Goal: Task Accomplishment & Management: Complete application form

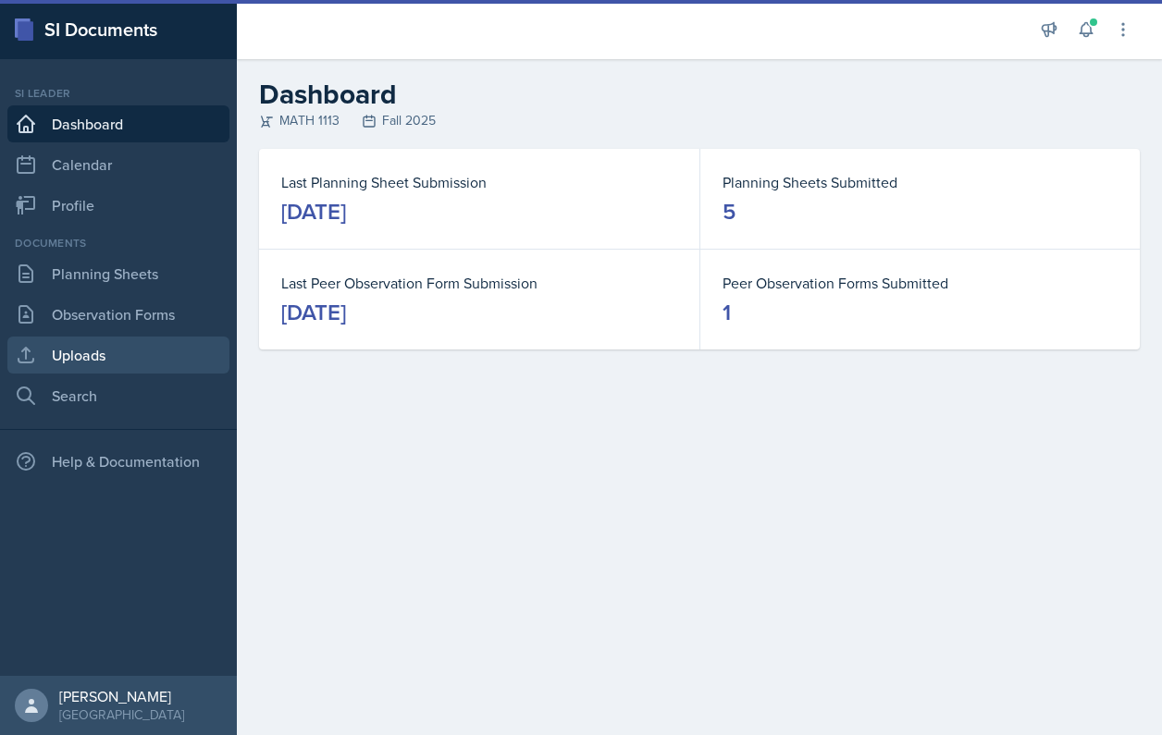
click at [68, 353] on link "Uploads" at bounding box center [118, 355] width 222 height 37
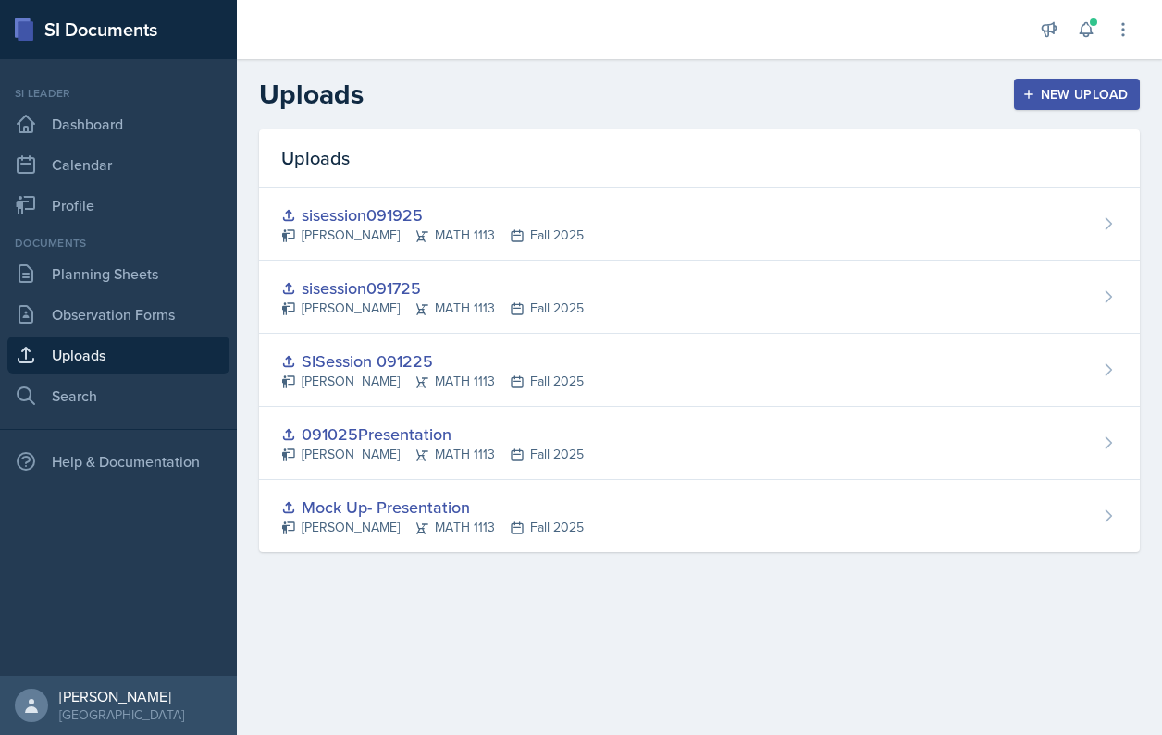
click at [1005, 91] on div "Uploads New Upload" at bounding box center [699, 94] width 925 height 33
click at [1041, 102] on div "New Upload" at bounding box center [1077, 94] width 103 height 15
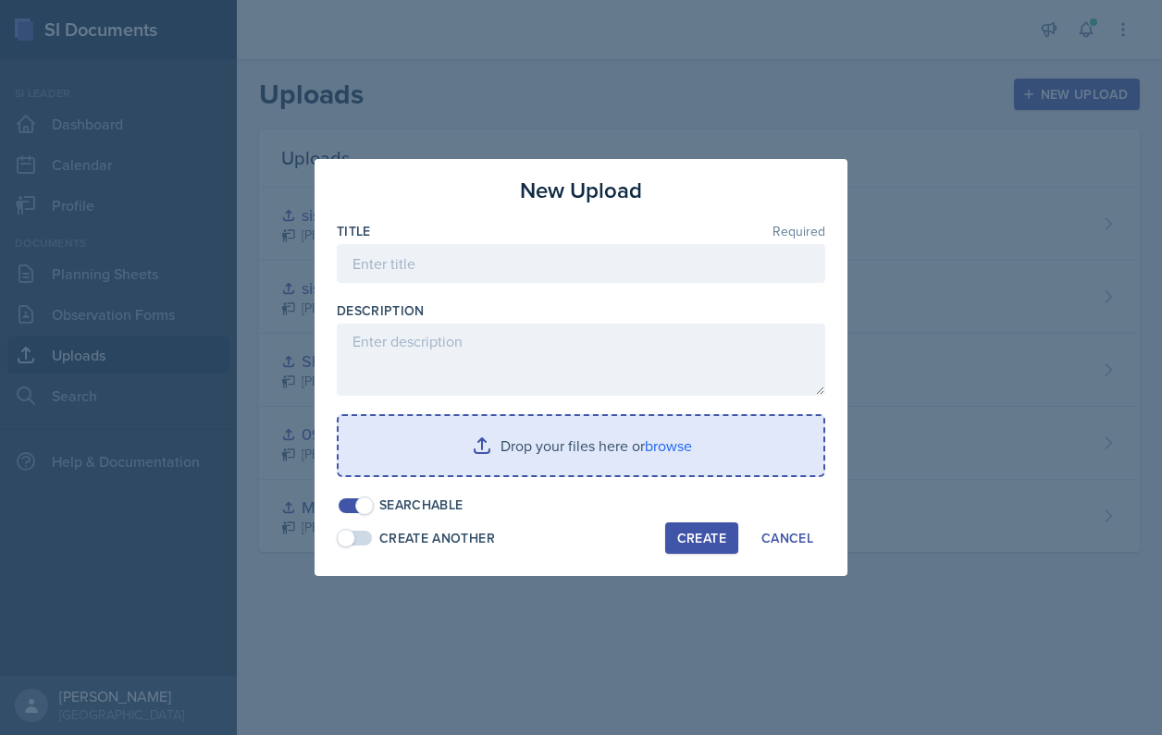
click at [655, 435] on input "file" at bounding box center [580, 445] width 485 height 59
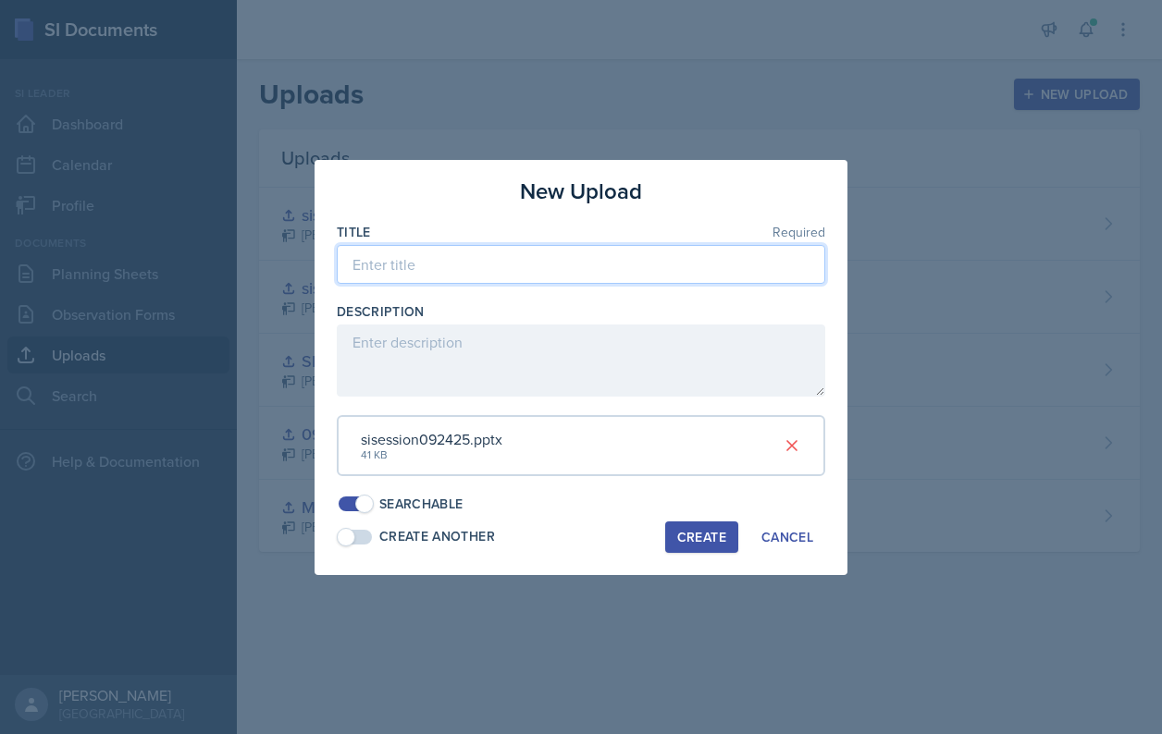
click at [456, 268] on input at bounding box center [581, 264] width 488 height 39
type input "sisession092425"
click at [474, 531] on div "Create Another" at bounding box center [437, 536] width 116 height 19
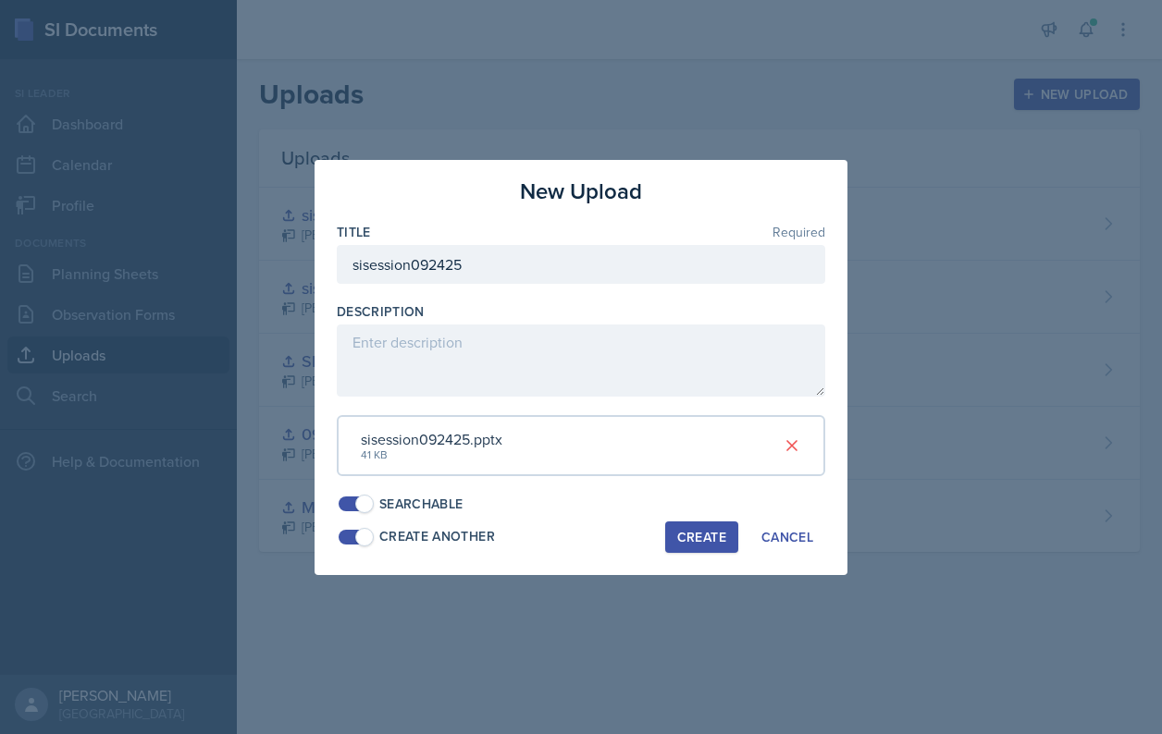
click at [727, 537] on button "Create" at bounding box center [701, 537] width 73 height 31
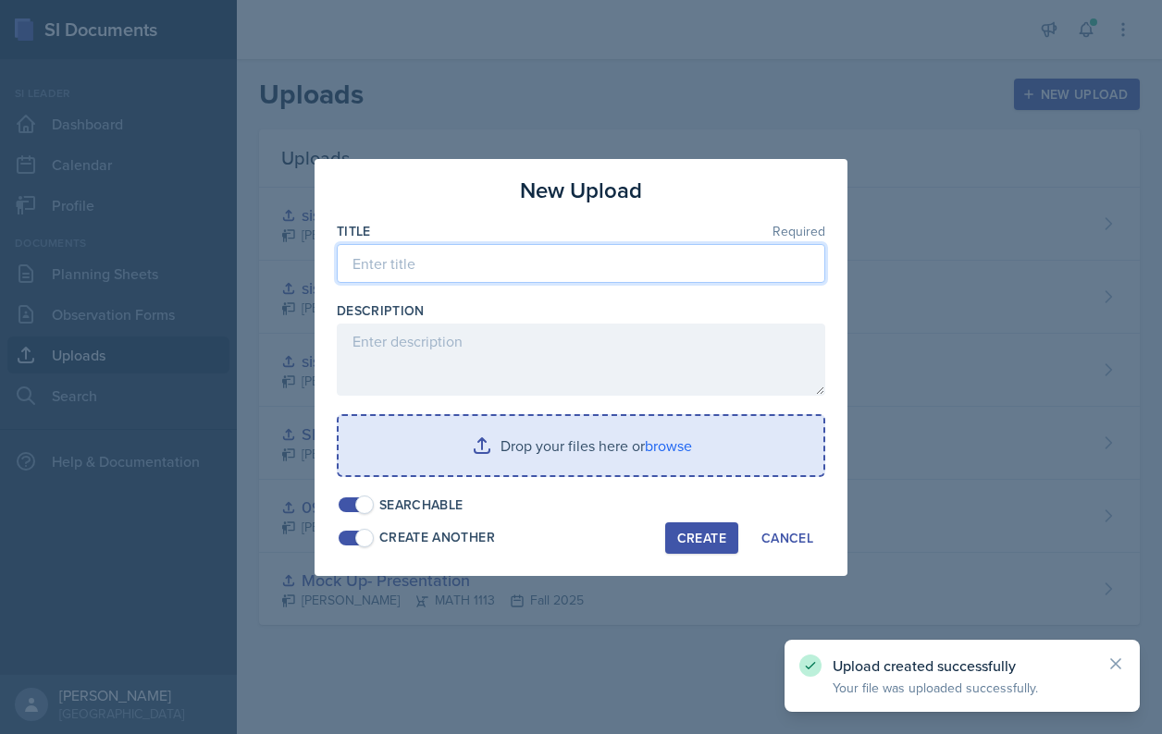
click at [633, 280] on input at bounding box center [581, 263] width 488 height 39
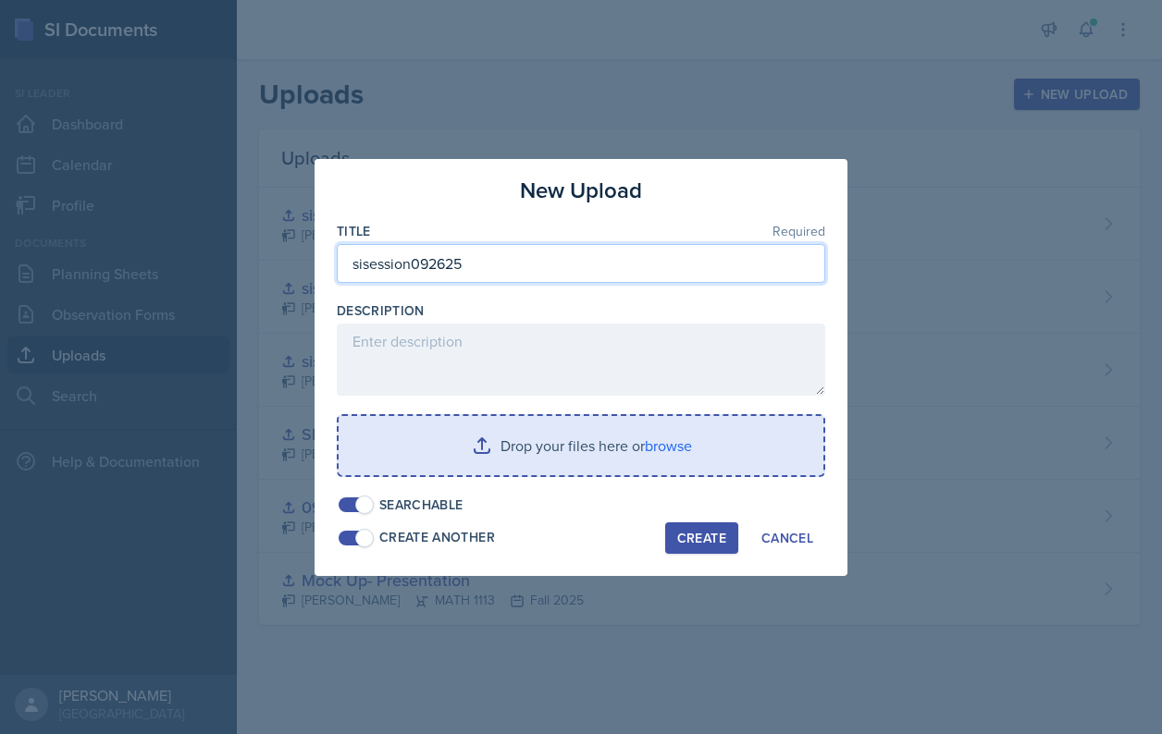
type input "sisession092625"
click at [547, 447] on input "file" at bounding box center [580, 445] width 485 height 59
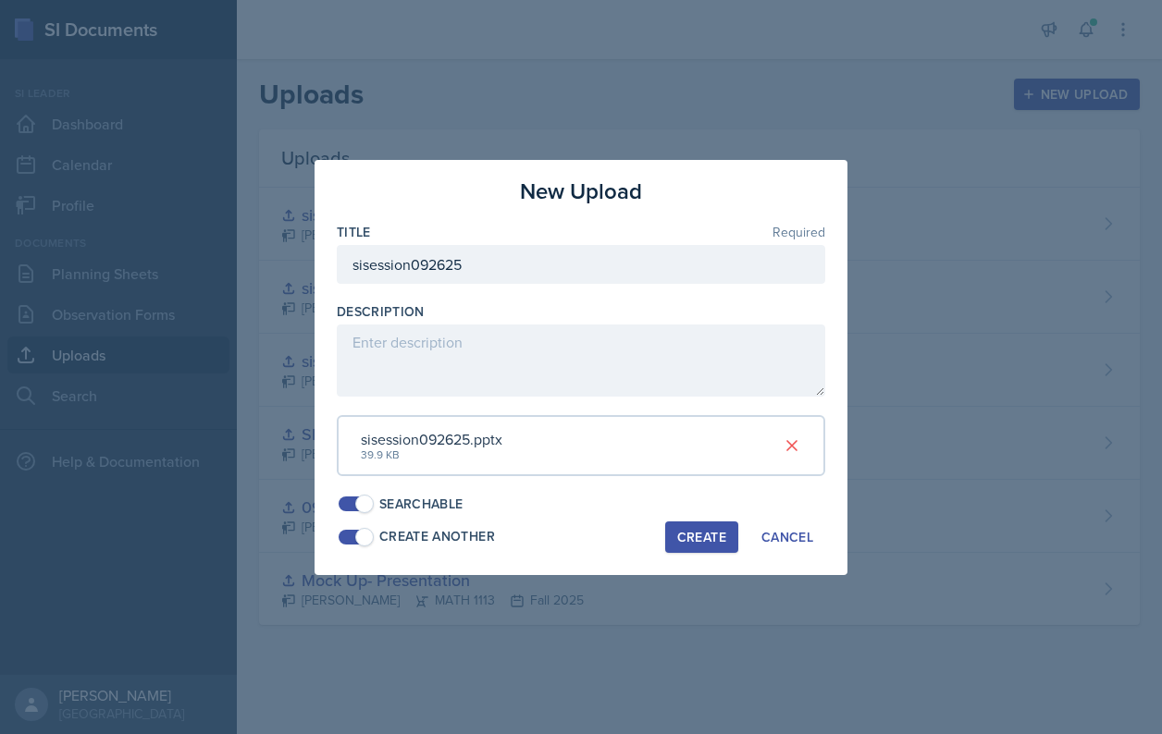
click at [701, 530] on div "Create" at bounding box center [701, 537] width 49 height 15
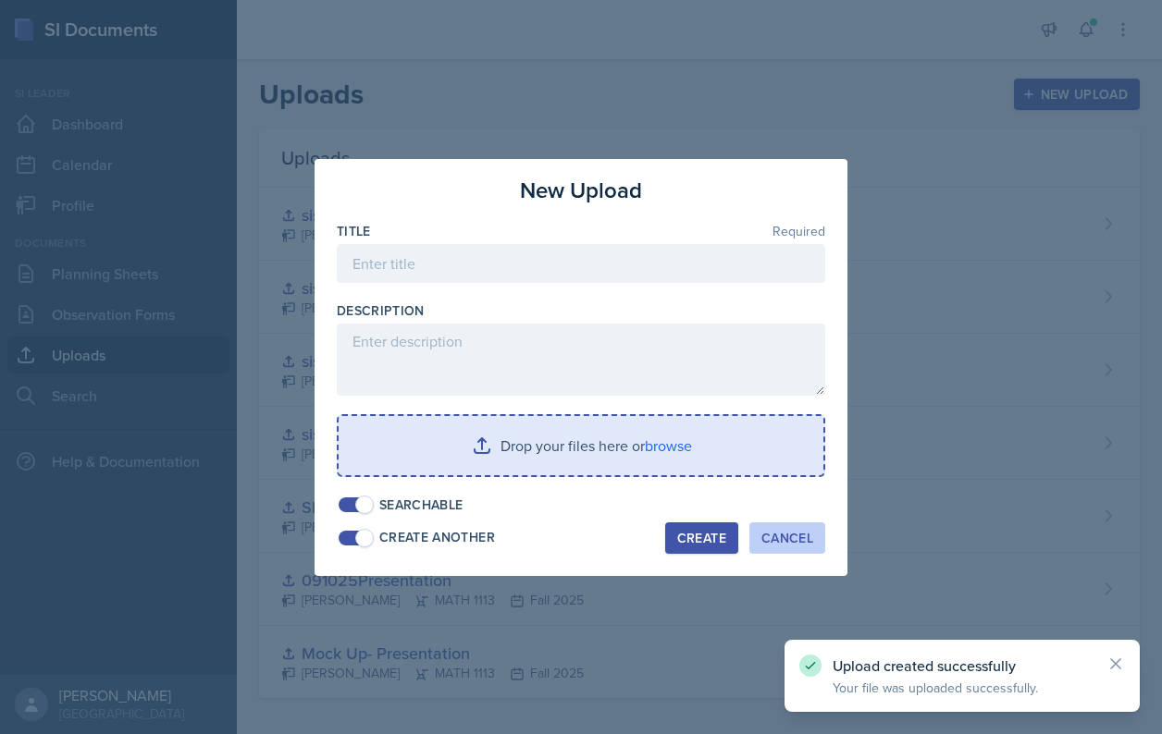
click at [799, 534] on div "Cancel" at bounding box center [787, 538] width 52 height 15
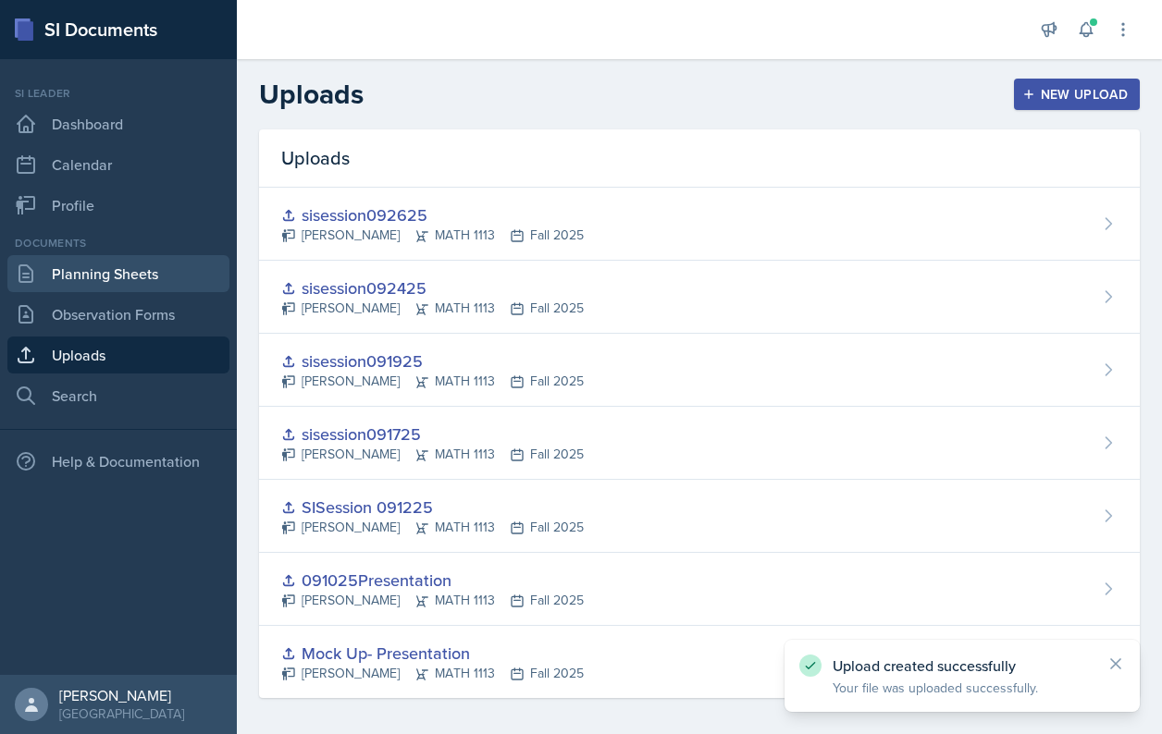
click at [173, 268] on link "Planning Sheets" at bounding box center [118, 273] width 222 height 37
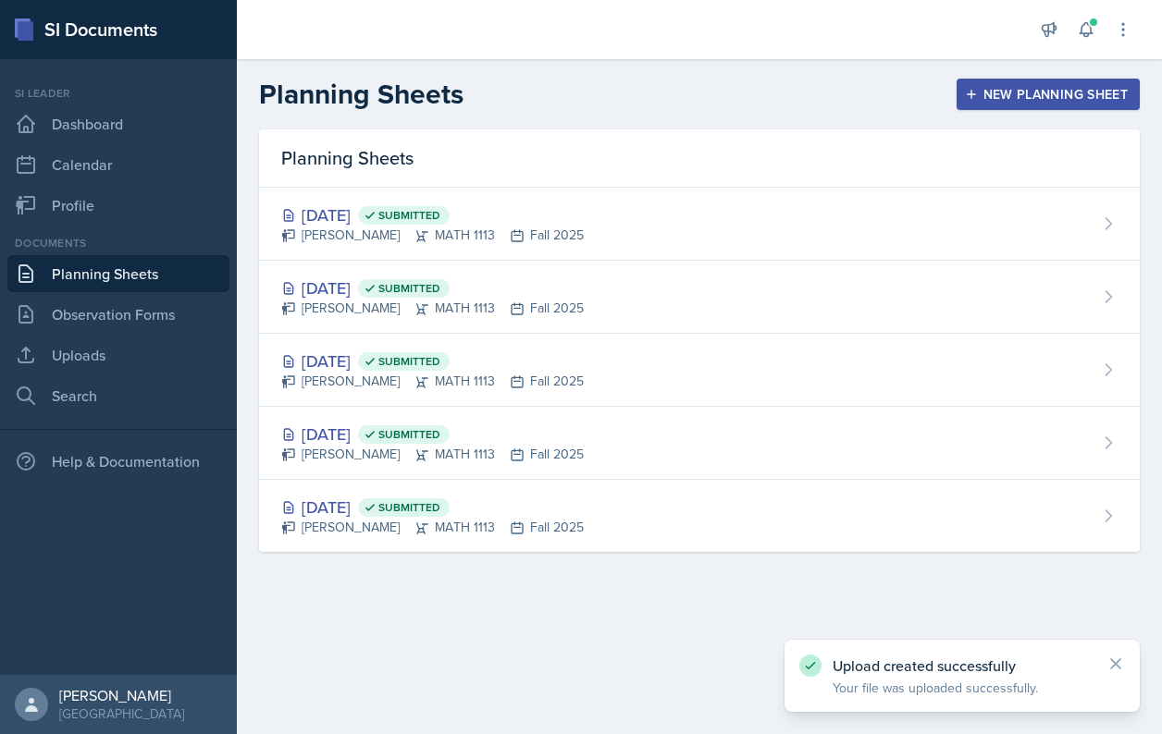
click at [1028, 112] on header "Planning Sheets New Planning Sheet" at bounding box center [699, 94] width 925 height 70
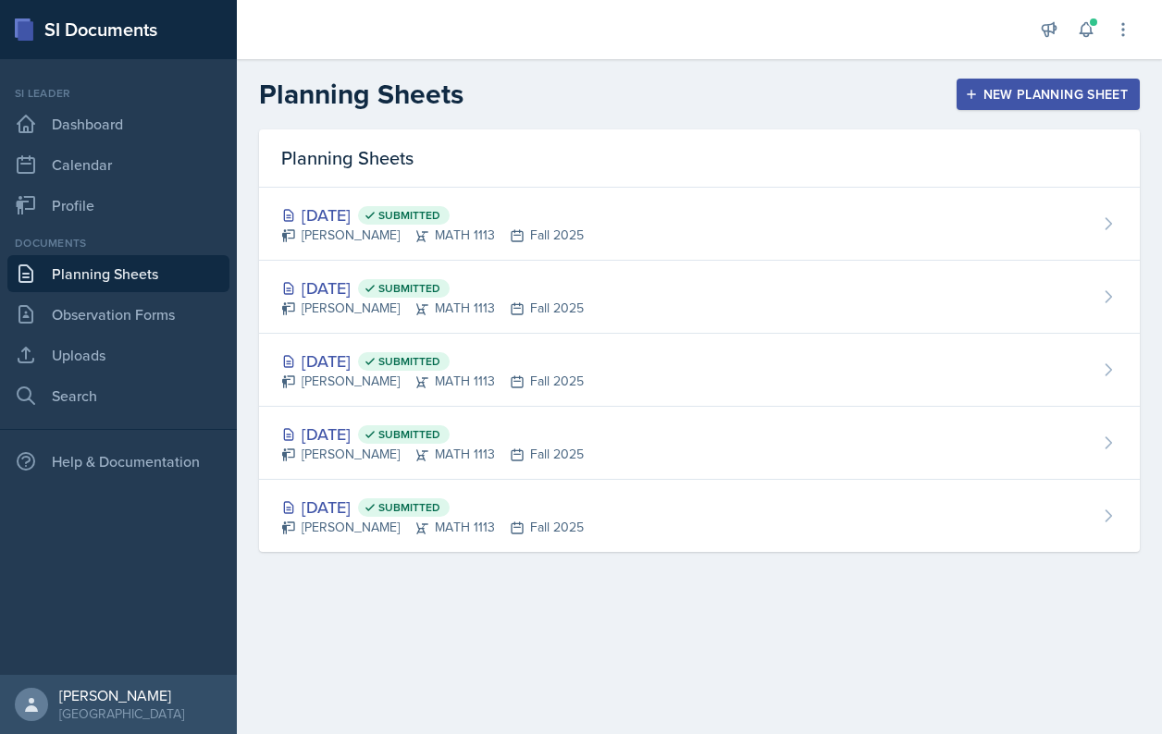
click at [1028, 105] on button "New Planning Sheet" at bounding box center [1047, 94] width 183 height 31
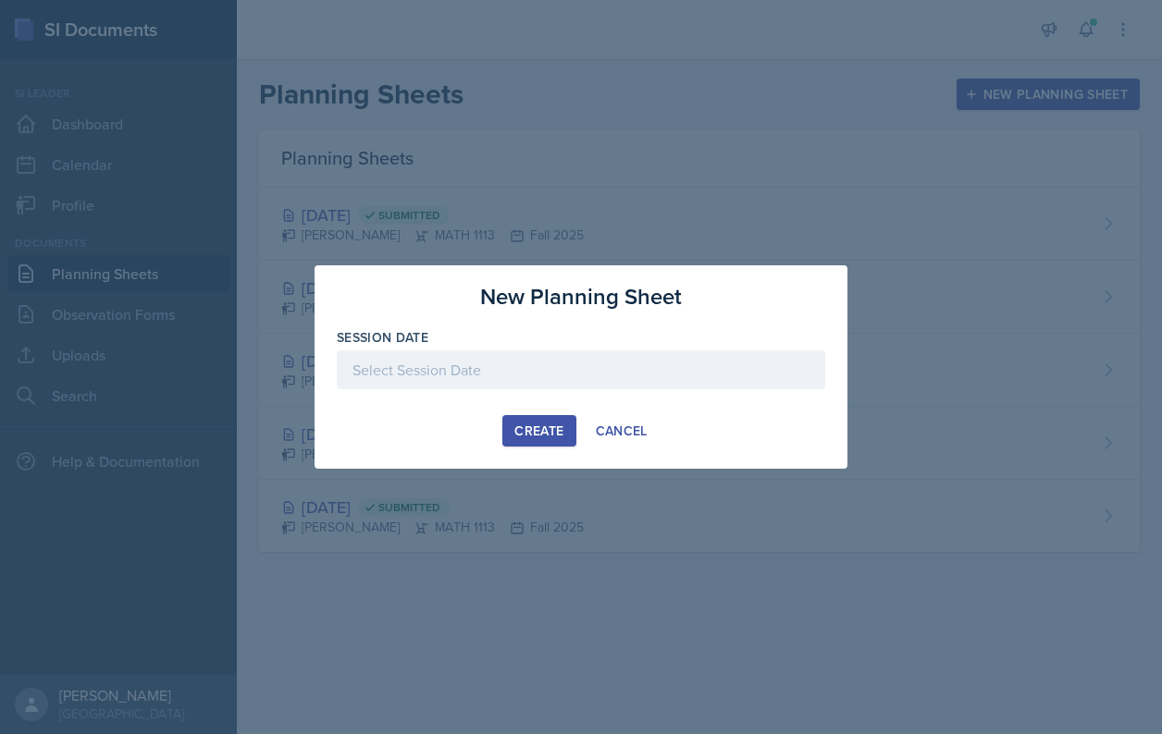
click at [491, 388] on div at bounding box center [581, 370] width 488 height 39
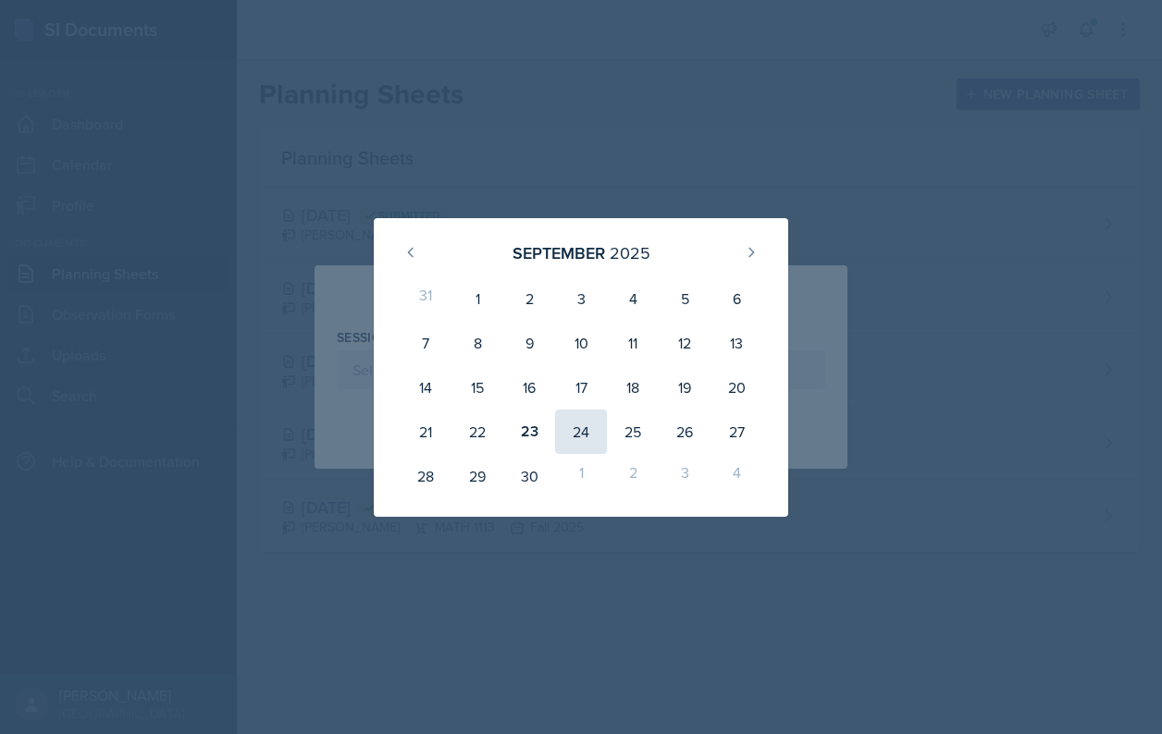
click at [583, 436] on div "24" at bounding box center [581, 432] width 52 height 44
type input "[DATE]"
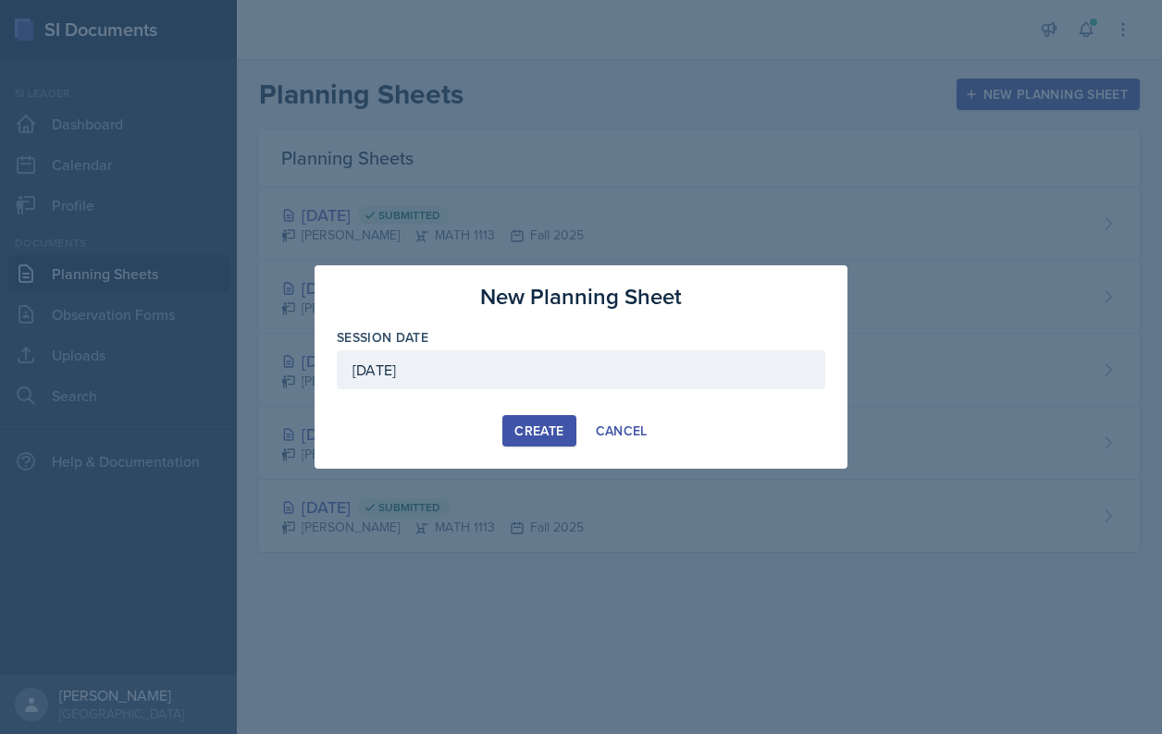
click at [550, 434] on div "Create" at bounding box center [538, 431] width 49 height 15
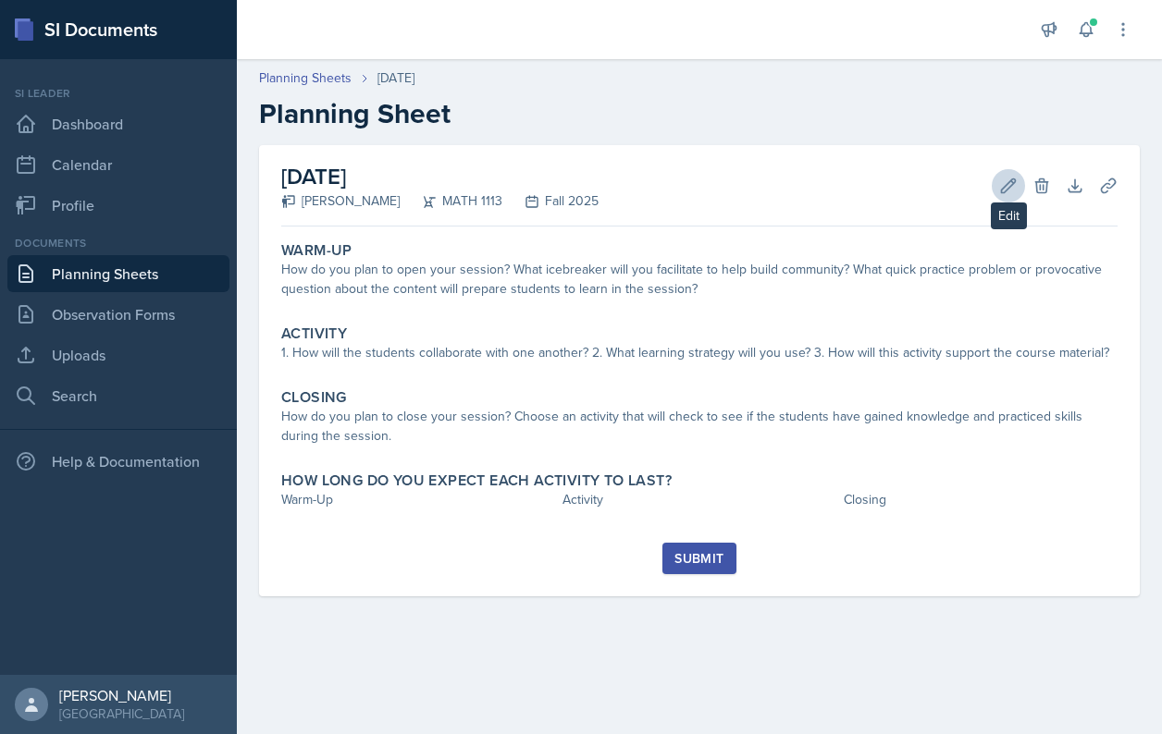
click at [1003, 191] on icon at bounding box center [1008, 186] width 18 height 18
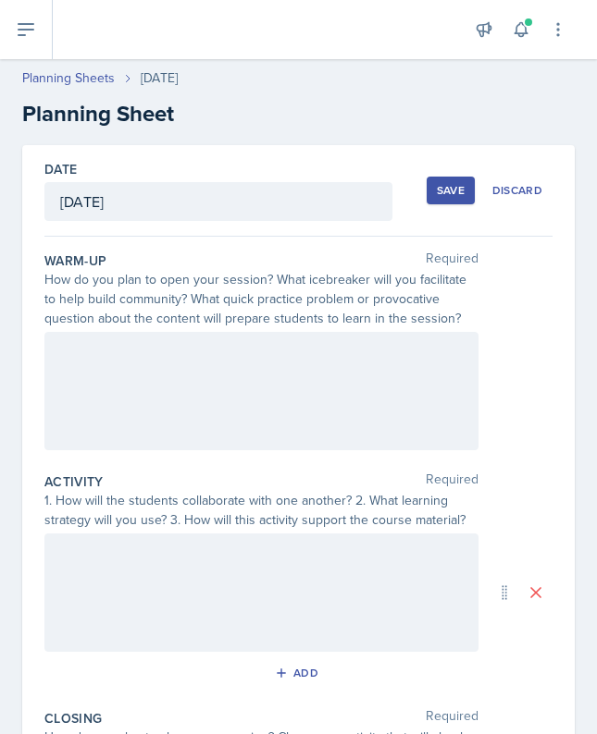
click at [356, 360] on div at bounding box center [261, 391] width 434 height 118
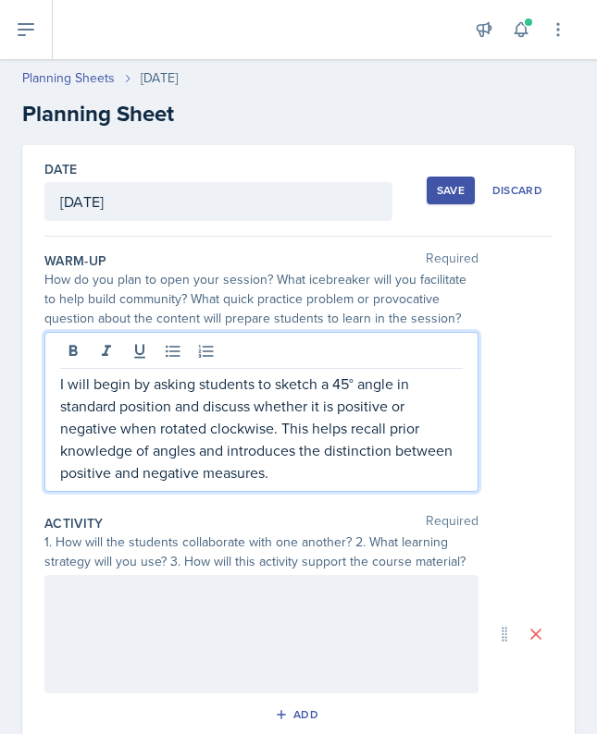
click at [275, 637] on div at bounding box center [261, 634] width 434 height 118
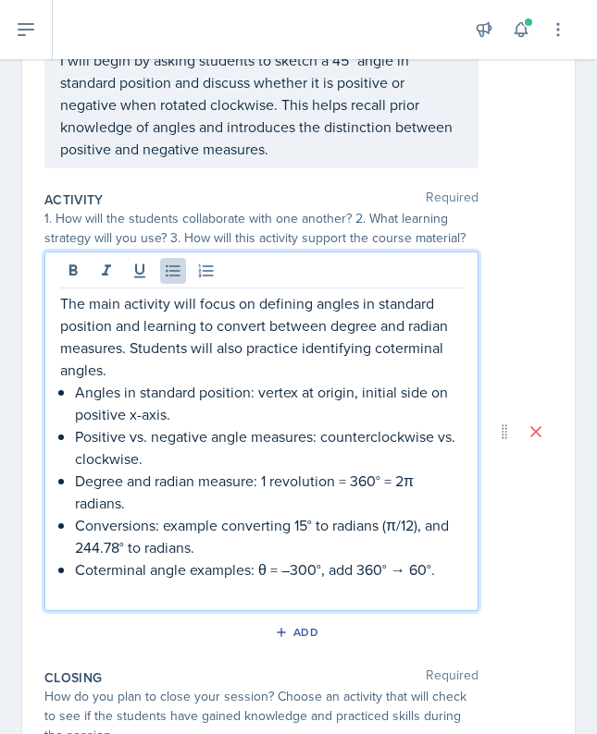
scroll to position [292, 0]
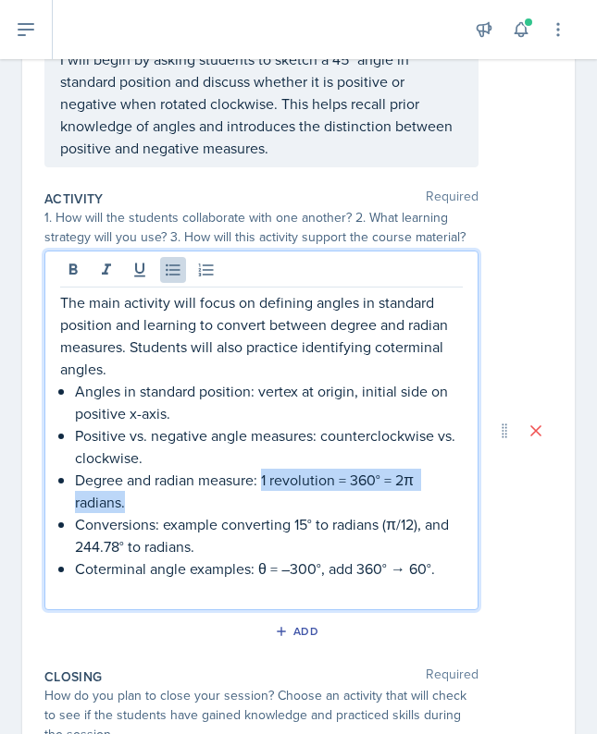
drag, startPoint x: 265, startPoint y: 479, endPoint x: 365, endPoint y: 505, distance: 103.2
click at [365, 505] on p "Degree and radian measure: 1 revolution = 360° = 2π radians." at bounding box center [269, 491] width 388 height 44
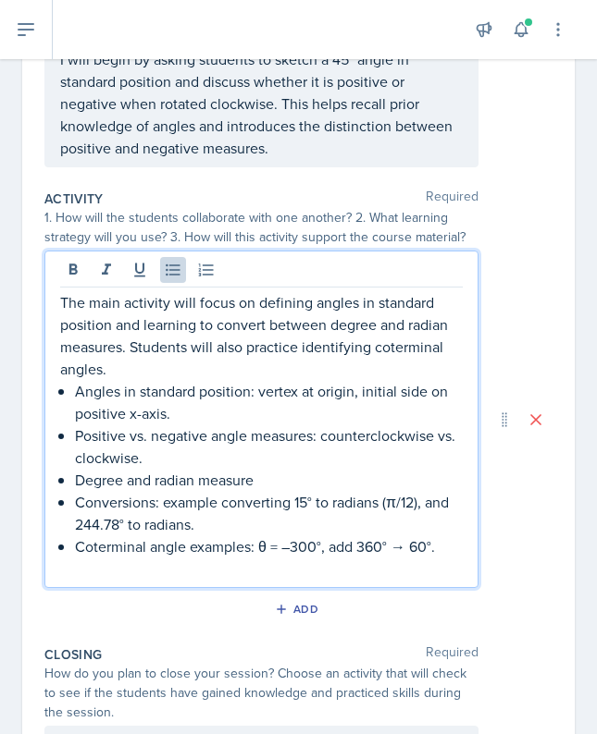
click at [299, 534] on p "Conversions: example converting 15° to radians (π/12), and 244.78° to radians." at bounding box center [269, 513] width 388 height 44
drag, startPoint x: 257, startPoint y: 549, endPoint x: 481, endPoint y: 560, distance: 224.0
click at [479, 560] on div "The main activity will focus on defining angles in standard position and learni…" at bounding box center [298, 420] width 508 height 338
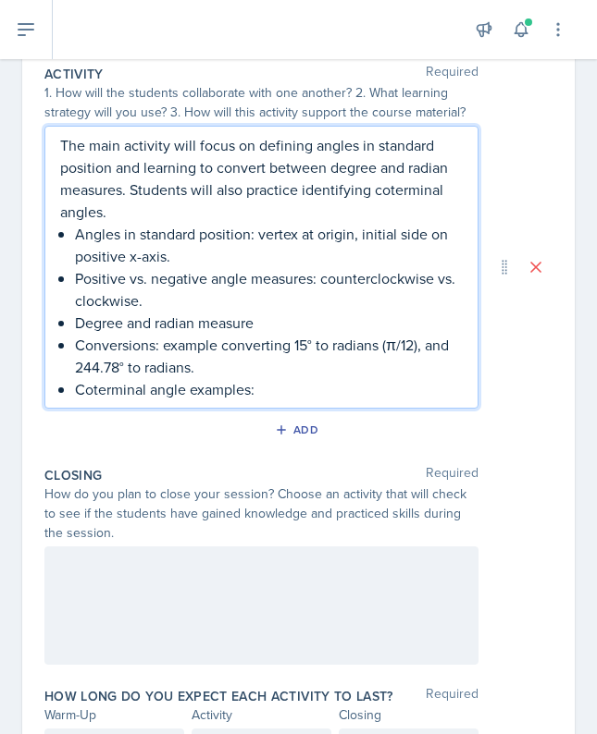
scroll to position [463, 0]
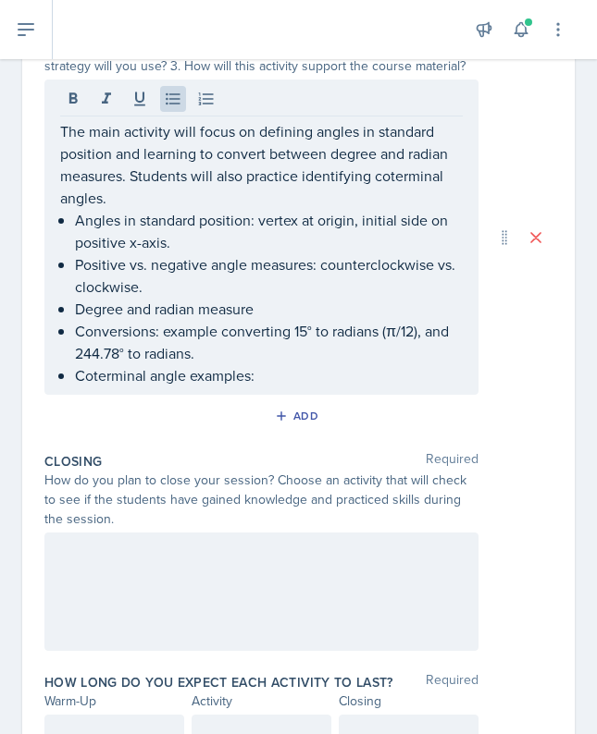
click at [228, 540] on div at bounding box center [261, 592] width 434 height 118
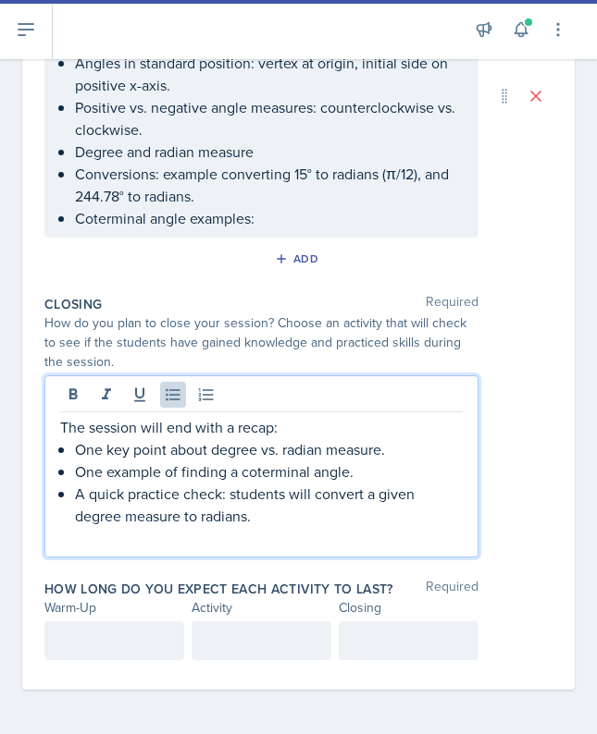
click at [139, 621] on div "How long do you expect each activity to last? Required Warm-Up Activity Closing" at bounding box center [298, 623] width 508 height 103
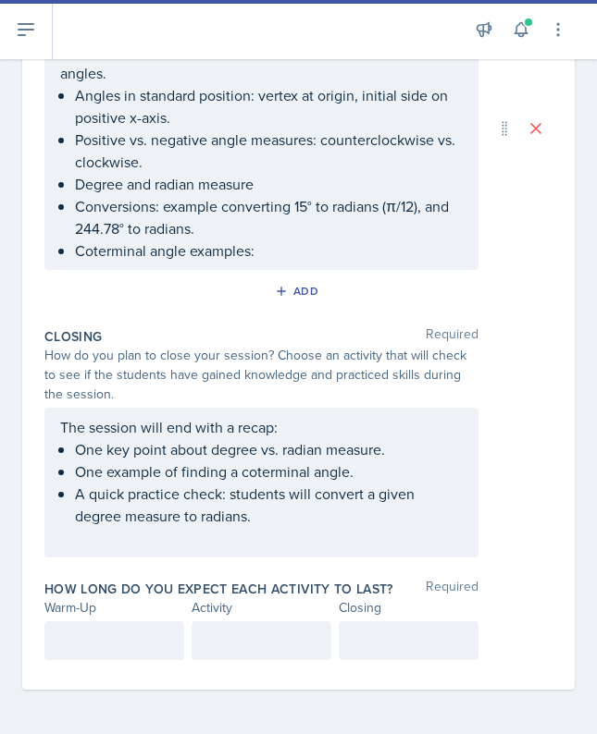
scroll to position [556, 0]
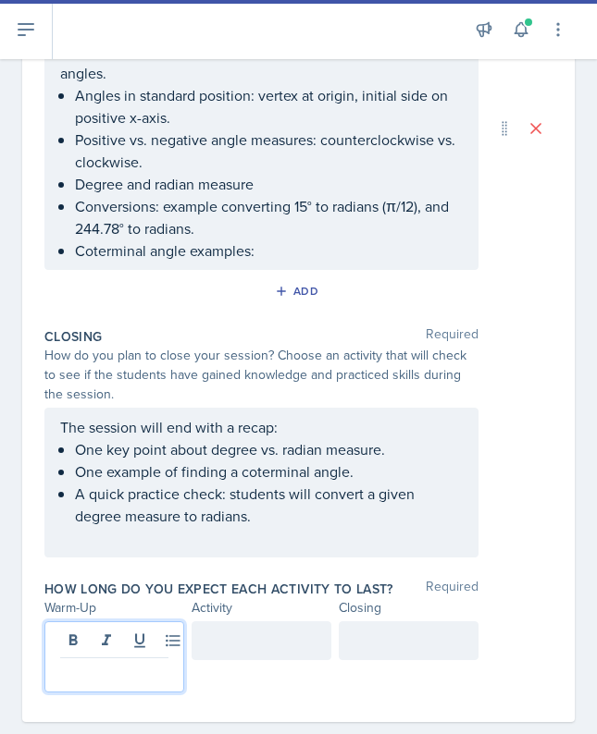
click at [137, 644] on div at bounding box center [114, 657] width 140 height 71
click at [354, 646] on div at bounding box center [408, 641] width 140 height 39
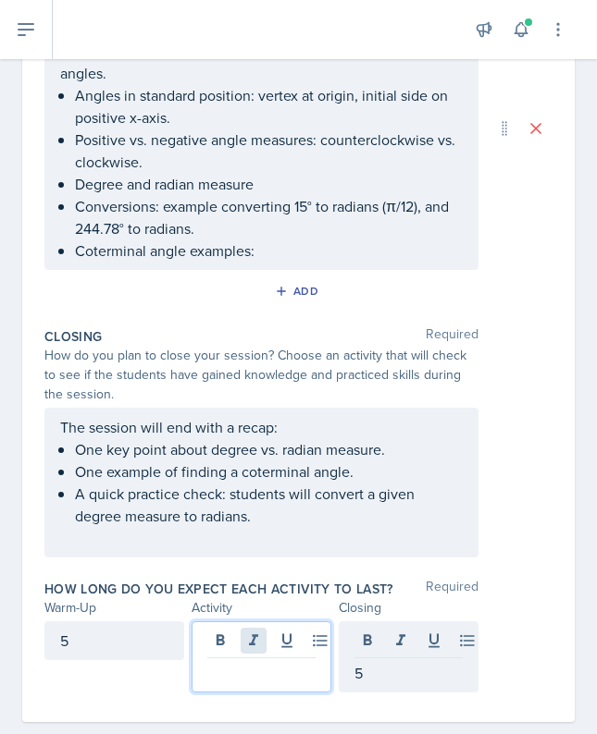
click at [263, 641] on div at bounding box center [261, 657] width 140 height 71
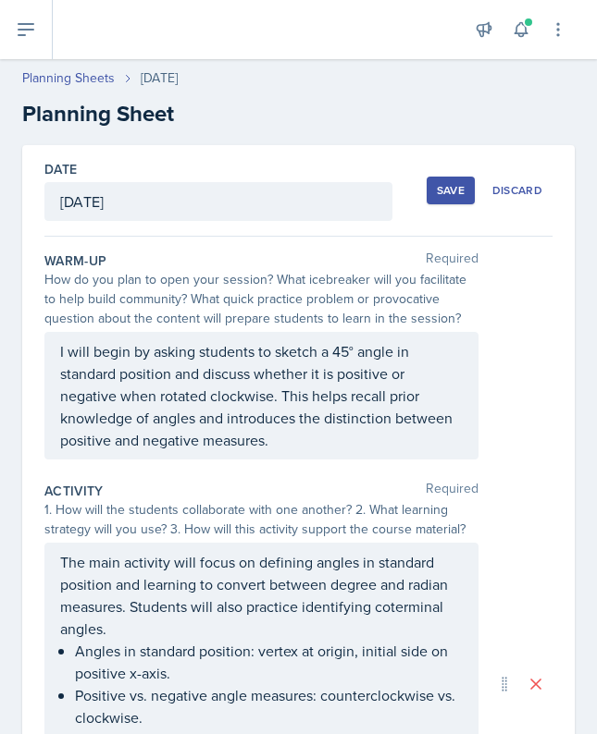
scroll to position [0, 0]
click at [460, 185] on div "Save" at bounding box center [451, 190] width 28 height 15
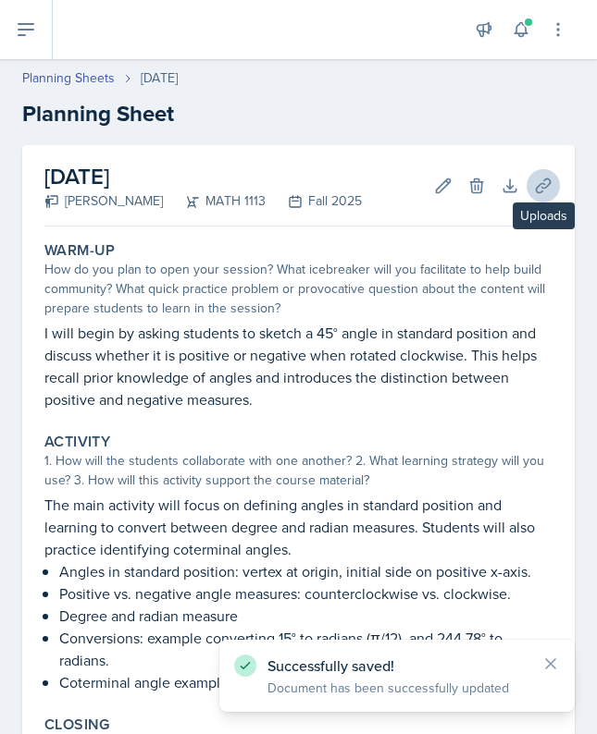
click at [541, 182] on icon at bounding box center [543, 186] width 18 height 18
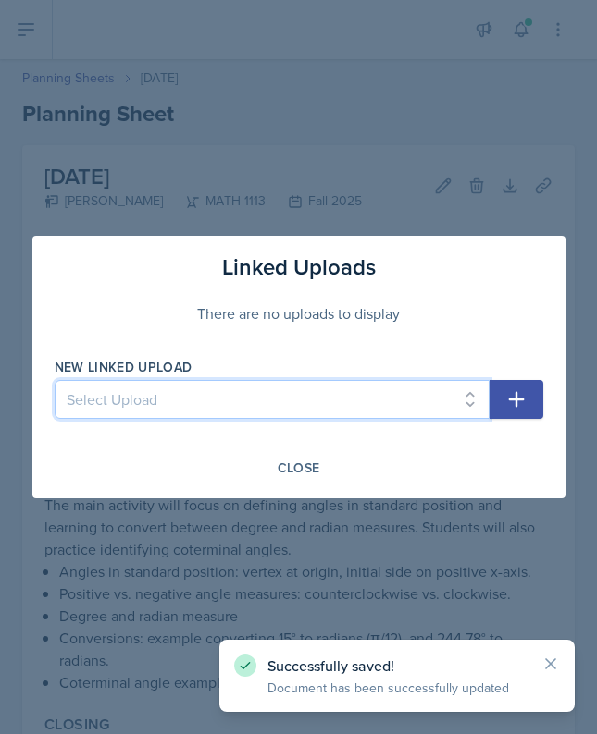
select select "83ca6519-d0f9-4653-9532-83fac462e99c"
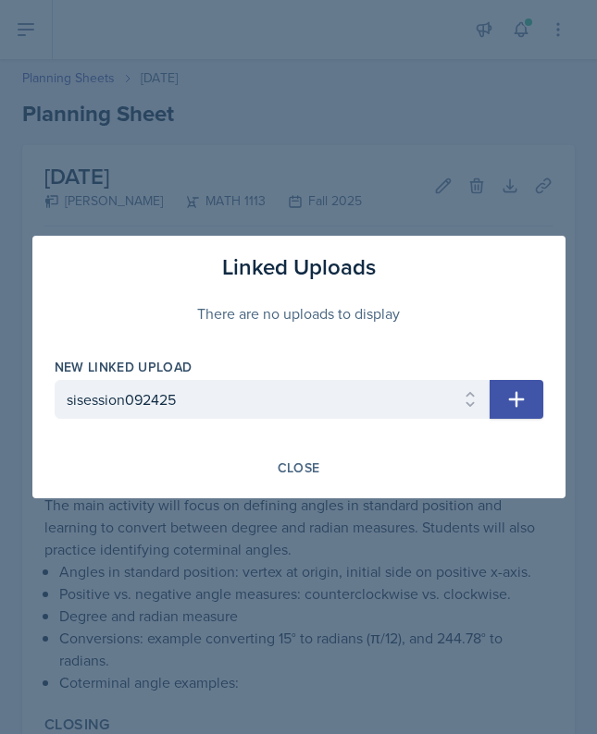
click at [510, 392] on icon "button" at bounding box center [516, 399] width 22 height 22
select select
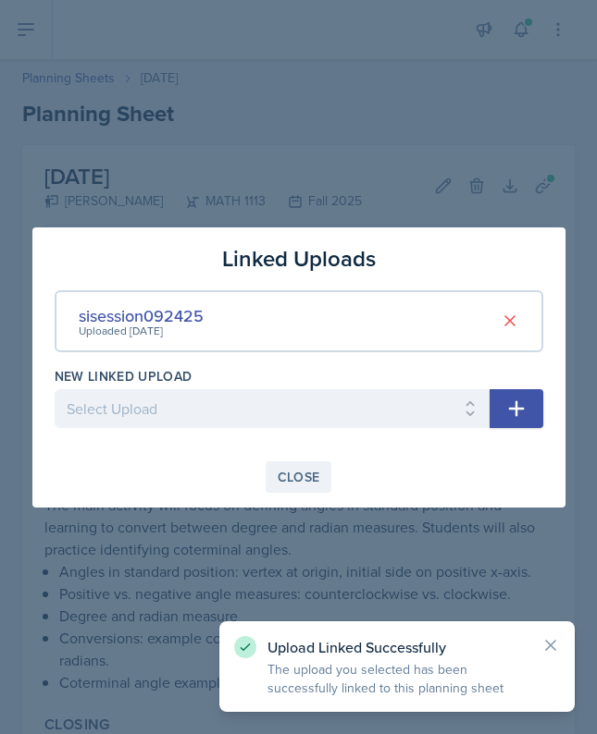
click at [318, 472] on div "Close" at bounding box center [298, 477] width 43 height 15
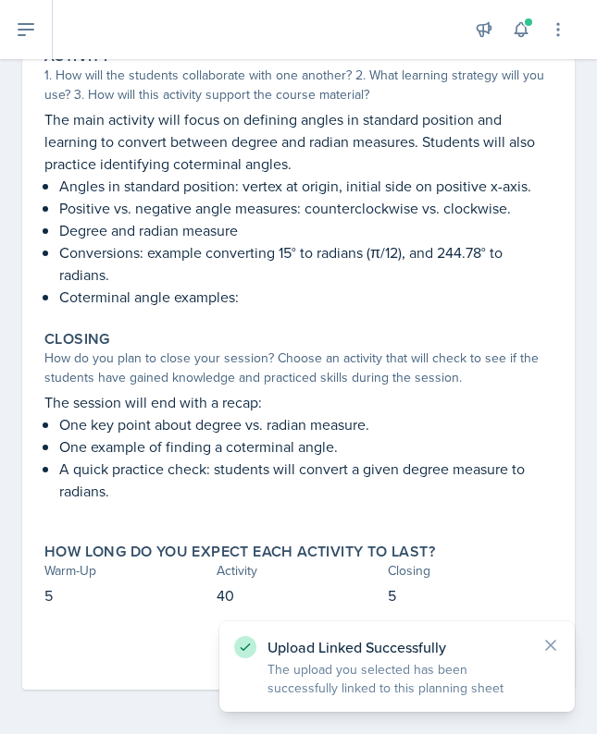
scroll to position [386, 0]
click at [550, 655] on div "Upload Linked Successfully The upload you selected has been successfully linked…" at bounding box center [397, 666] width 326 height 61
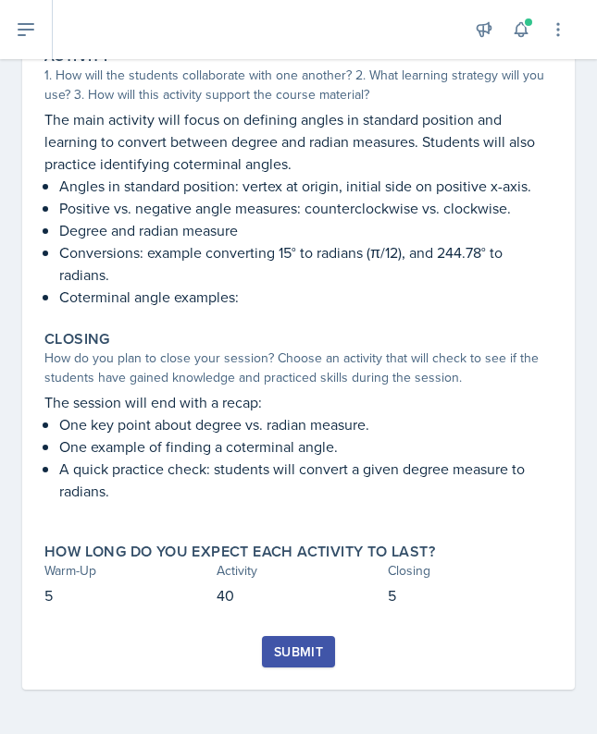
click at [299, 653] on div "Submit" at bounding box center [298, 652] width 49 height 15
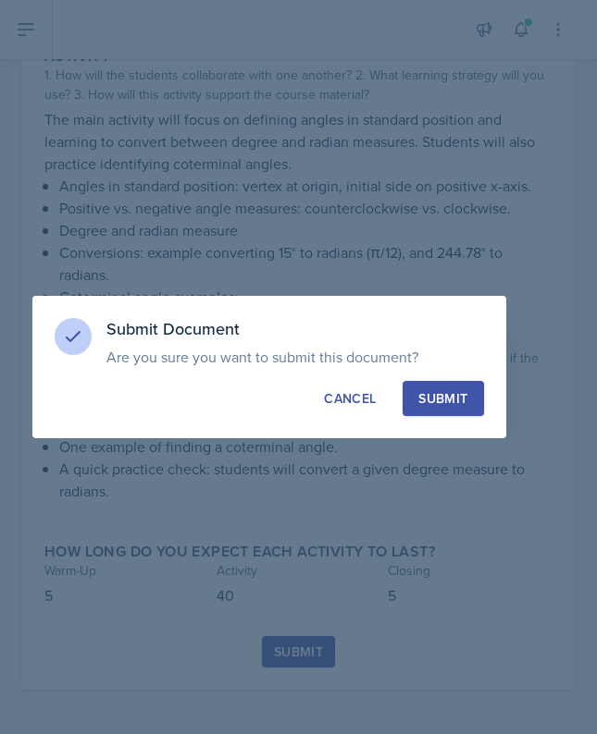
click at [464, 392] on div "Submit" at bounding box center [442, 398] width 49 height 18
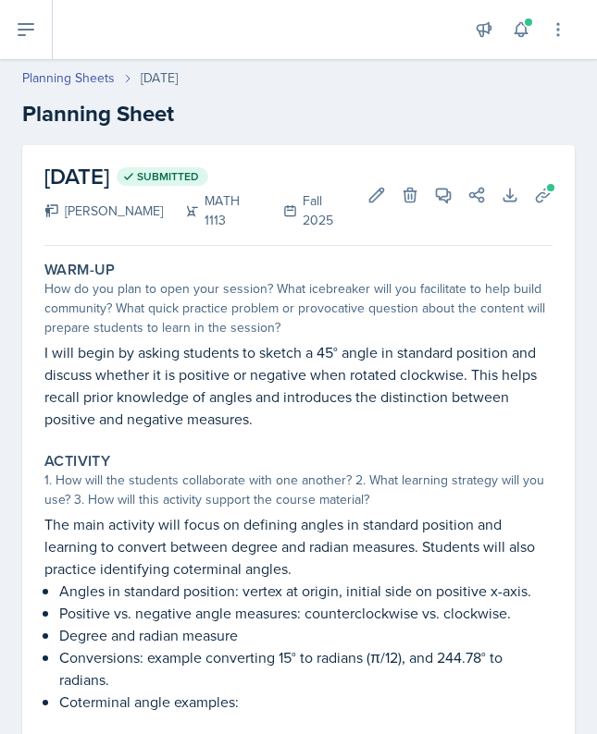
scroll to position [0, 0]
click at [89, 83] on link "Planning Sheets" at bounding box center [68, 77] width 92 height 19
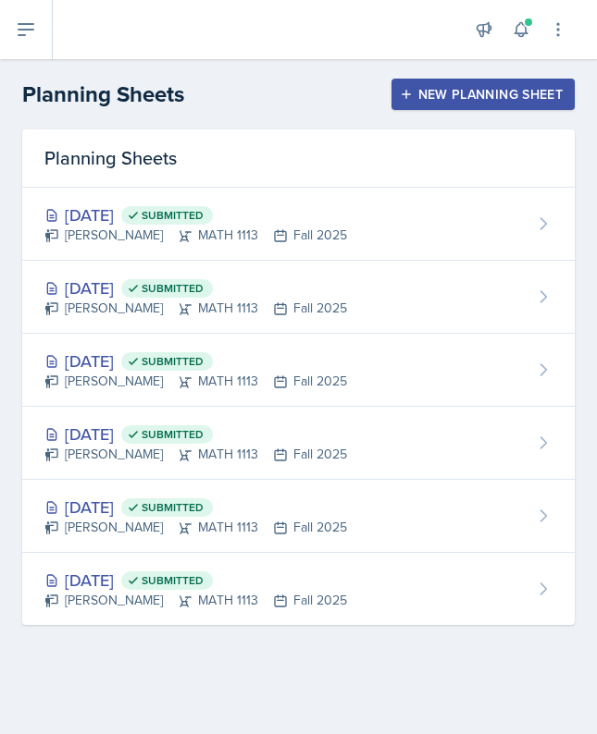
click at [471, 102] on div "New Planning Sheet" at bounding box center [482, 94] width 159 height 15
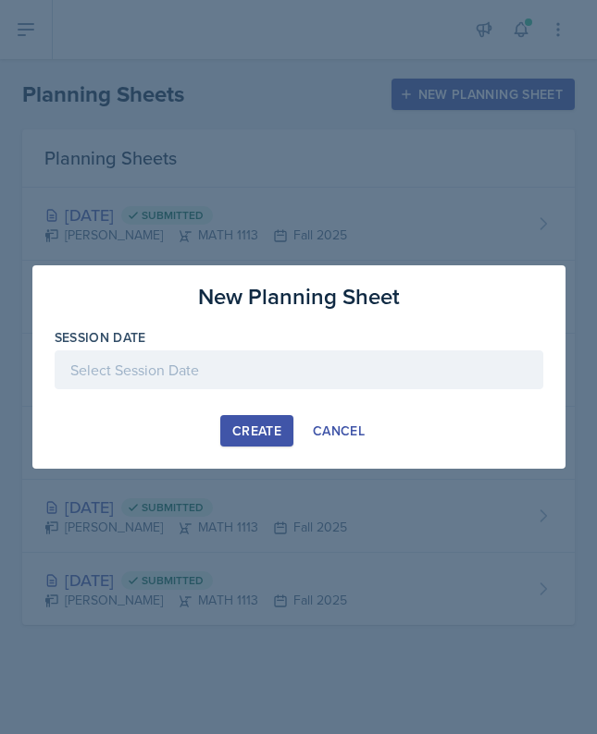
click at [264, 377] on div at bounding box center [299, 370] width 488 height 39
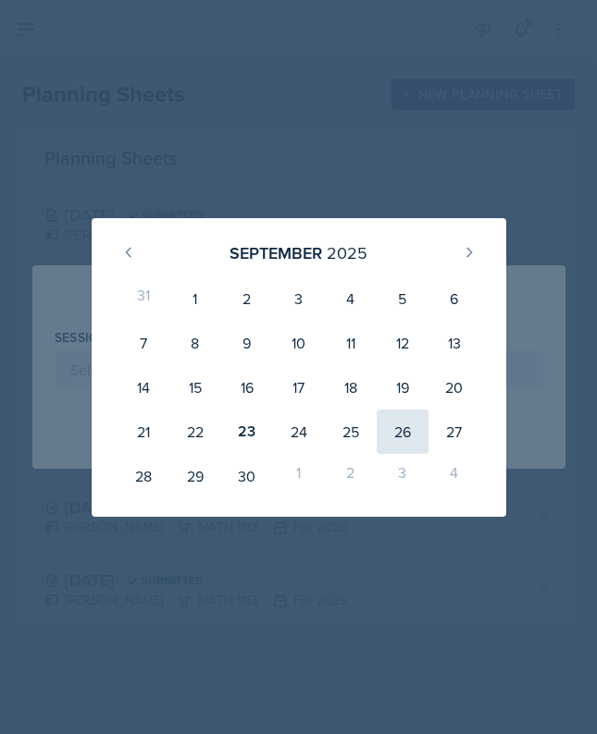
click at [400, 428] on div "26" at bounding box center [402, 432] width 52 height 44
type input "[DATE]"
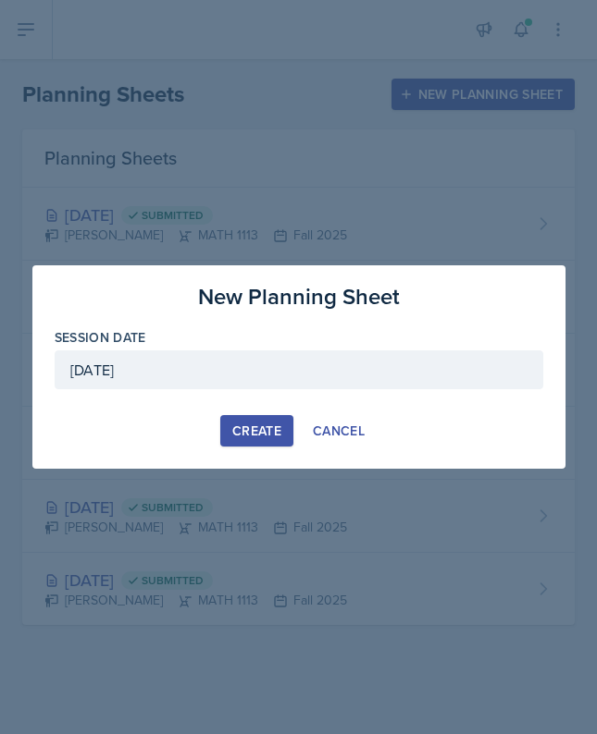
click at [253, 427] on div "Create" at bounding box center [256, 431] width 49 height 15
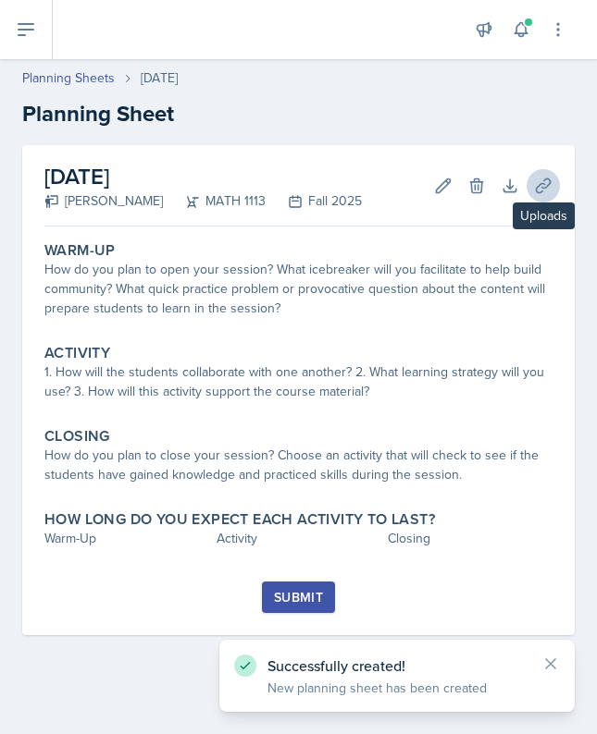
click at [535, 185] on icon at bounding box center [543, 186] width 18 height 18
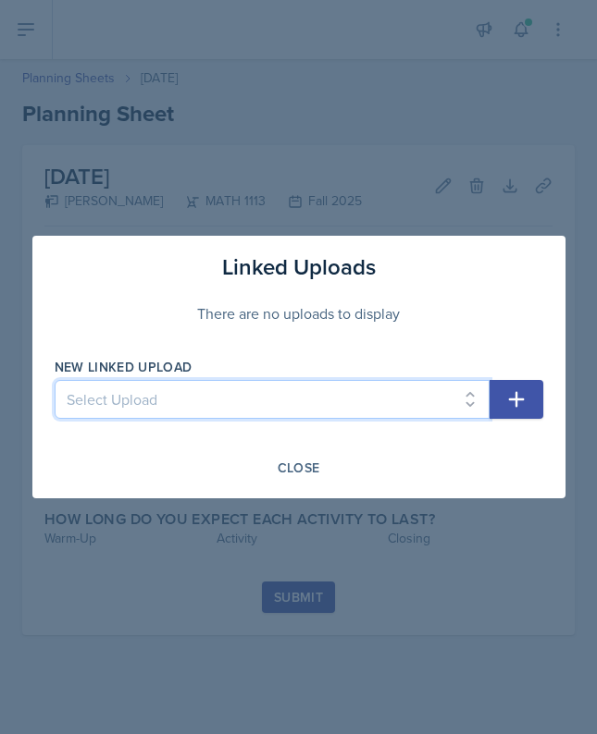
select select "edbe1861-7afc-401b-b0be-ed464959d87e"
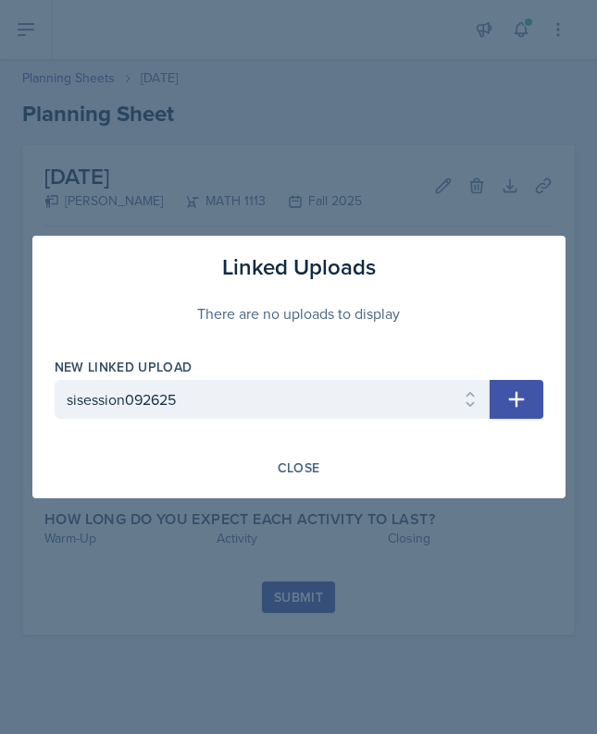
click at [497, 414] on button "button" at bounding box center [516, 399] width 54 height 39
select select
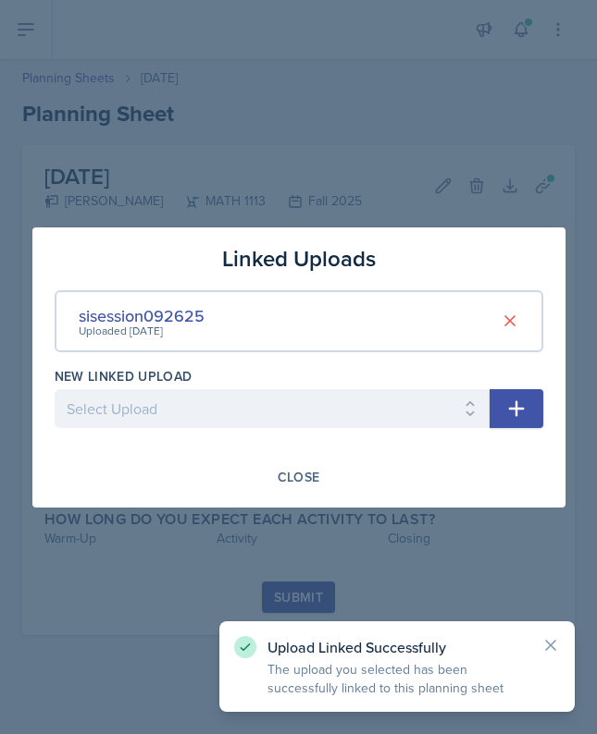
click at [391, 571] on div at bounding box center [298, 367] width 597 height 734
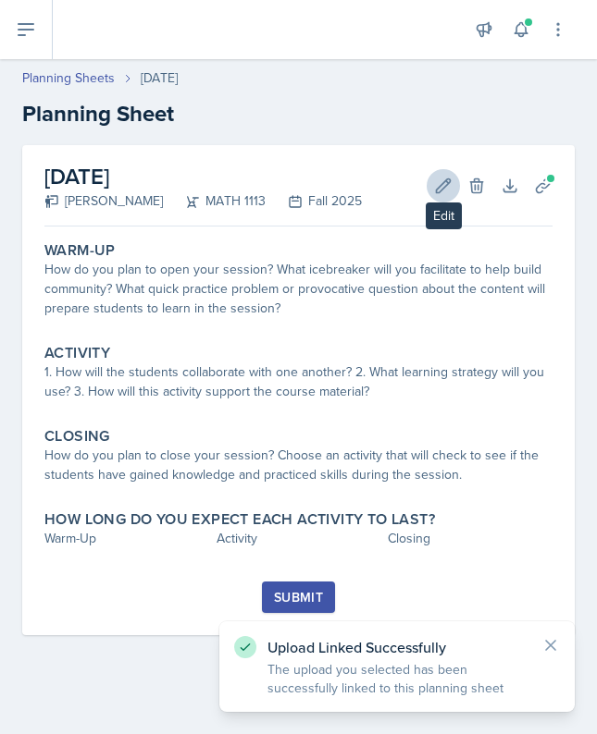
click at [453, 184] on button "Edit" at bounding box center [442, 185] width 33 height 33
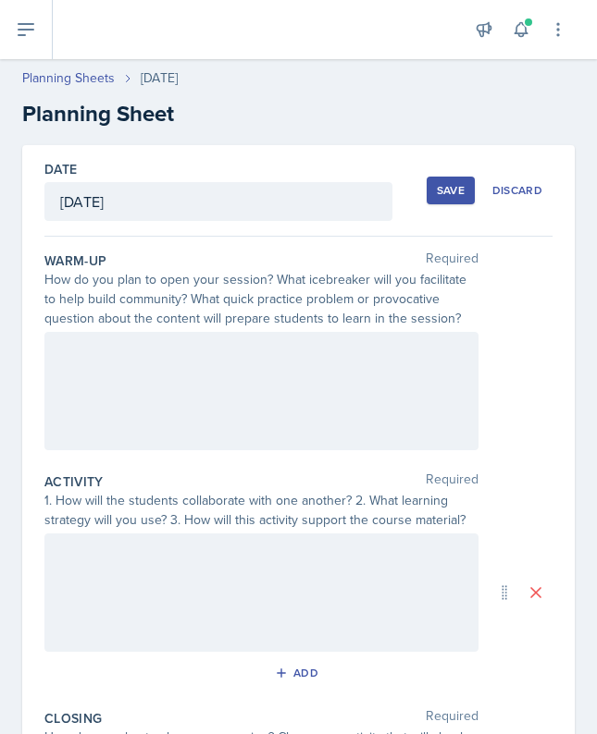
click at [274, 375] on div at bounding box center [261, 391] width 434 height 118
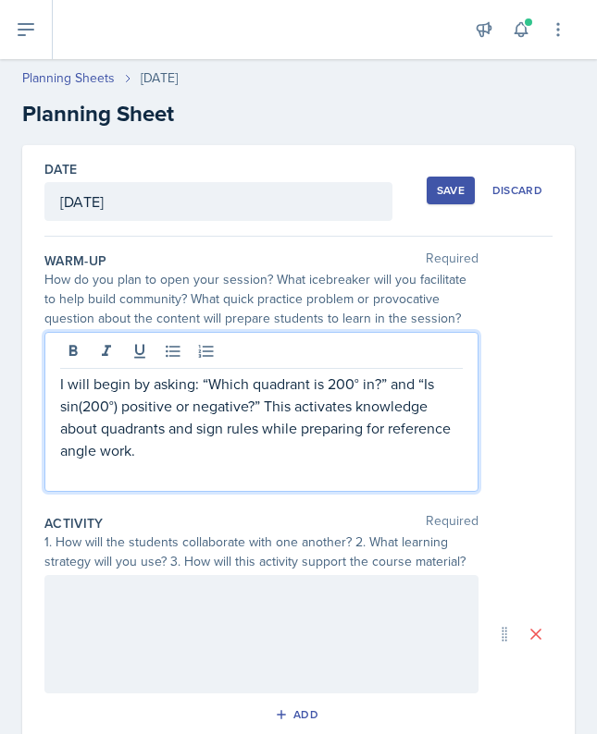
click at [340, 465] on p at bounding box center [261, 473] width 402 height 22
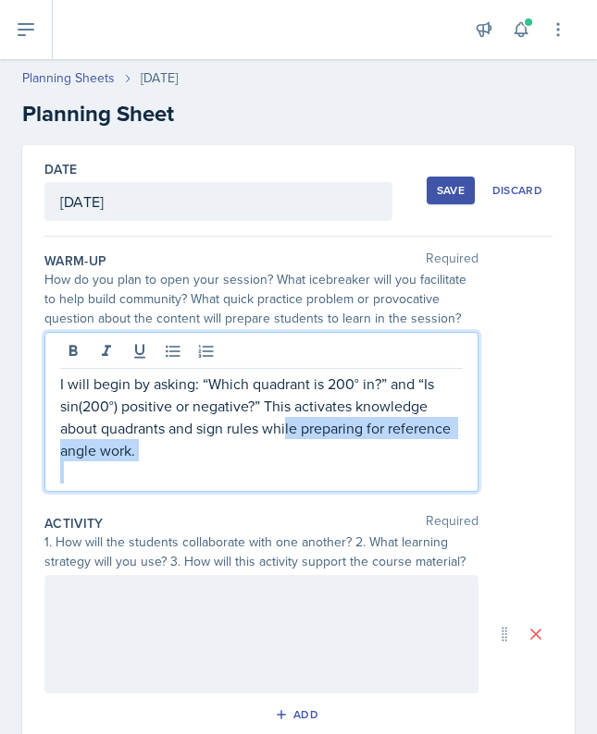
drag, startPoint x: 340, startPoint y: 465, endPoint x: 289, endPoint y: 437, distance: 59.2
click at [289, 437] on div "I will begin by asking: “Which quadrant is 200° in?” and “Is sin(200°) positive…" at bounding box center [261, 428] width 402 height 111
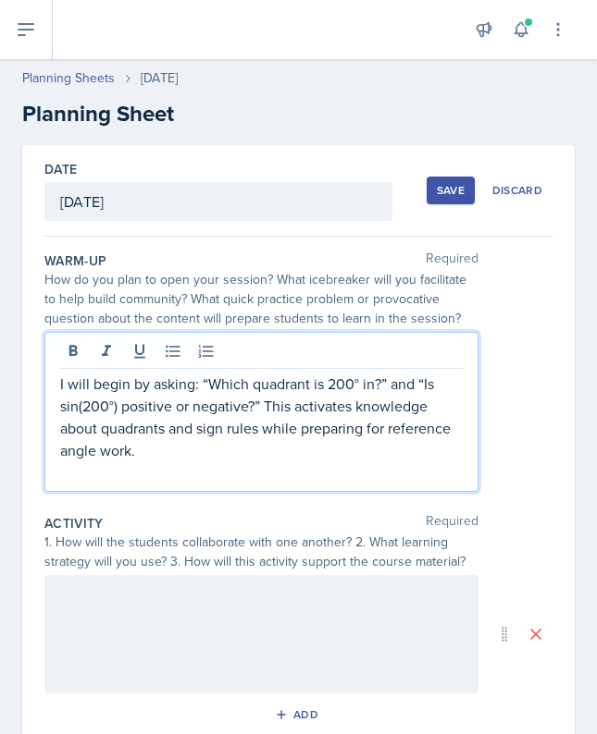
click at [274, 425] on p "I will begin by asking: “Which quadrant is 200° in?” and “Is sin(200°) positive…" at bounding box center [261, 417] width 402 height 89
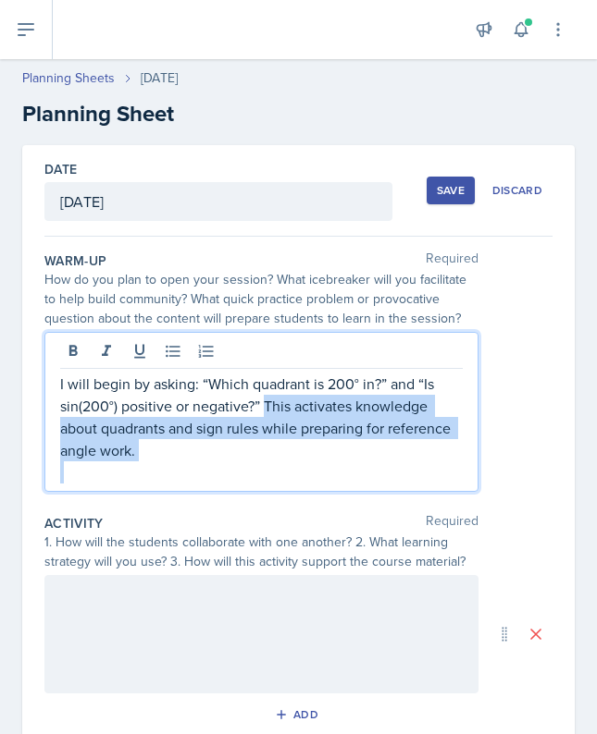
drag, startPoint x: 267, startPoint y: 402, endPoint x: 340, endPoint y: 482, distance: 108.0
click at [340, 482] on div "I will begin by asking: “Which quadrant is 200° in?” and “Is sin(200°) positive…" at bounding box center [261, 428] width 402 height 111
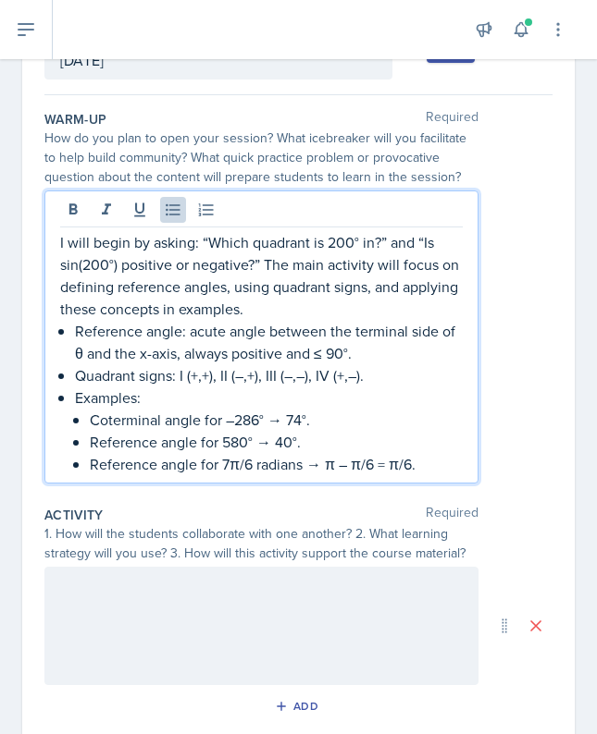
scroll to position [152, 0]
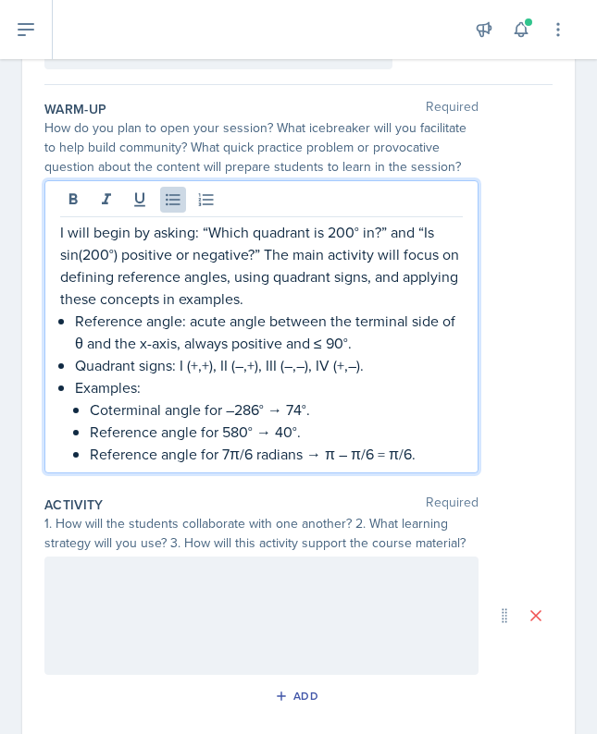
click at [315, 457] on p "Reference angle for 7π/6 radians → π – π/6 = π/6." at bounding box center [276, 454] width 373 height 22
click at [275, 412] on p "Coterminal angle for –286° → 74°." at bounding box center [276, 410] width 373 height 22
click at [266, 435] on p "Reference angle for 580° → 40°." at bounding box center [276, 432] width 373 height 22
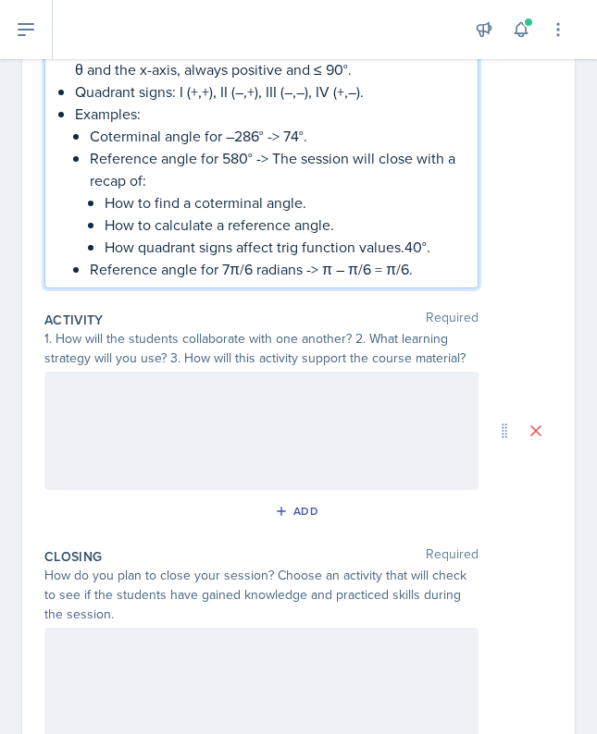
scroll to position [408, 0]
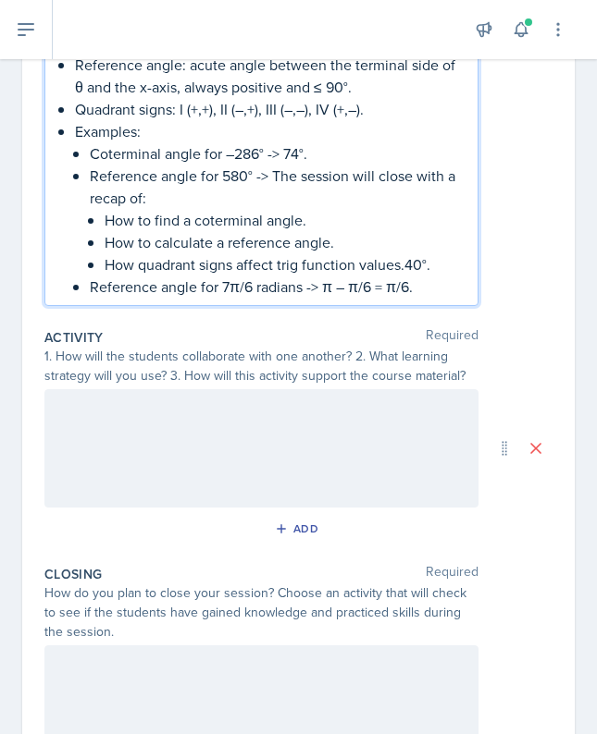
click at [164, 686] on div at bounding box center [261, 705] width 434 height 118
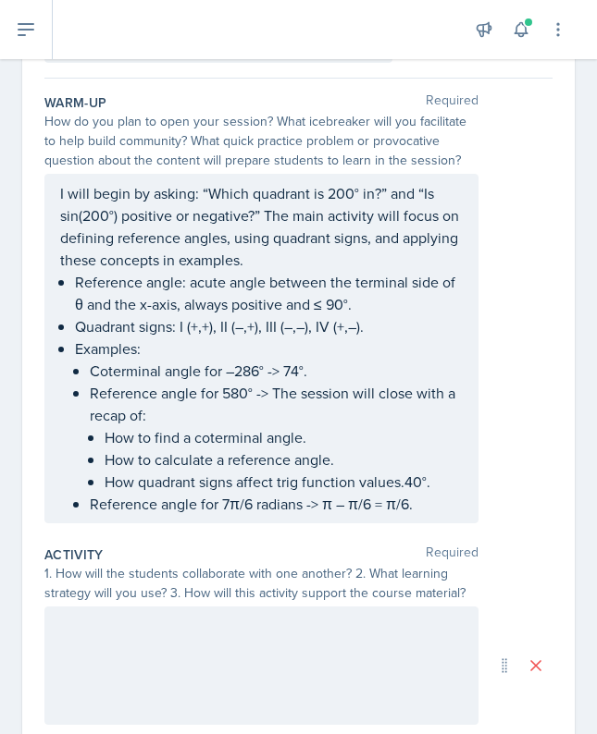
scroll to position [193, 0]
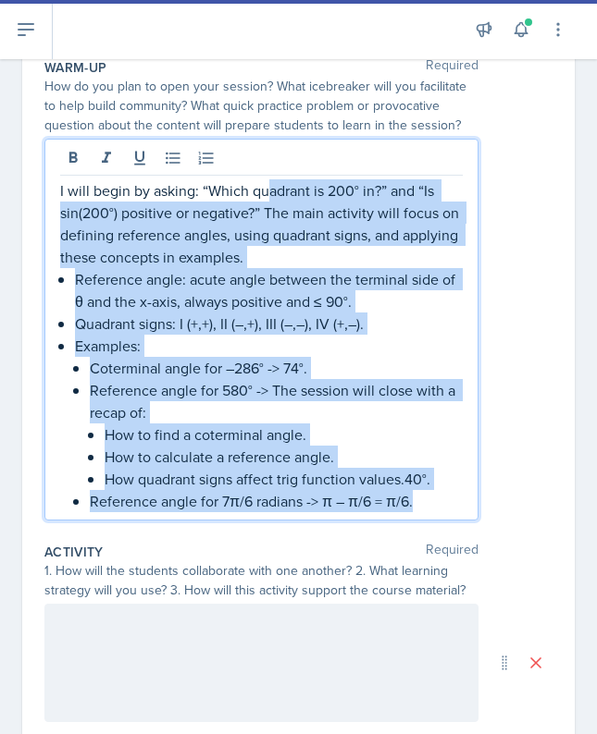
drag, startPoint x: 266, startPoint y: 179, endPoint x: 417, endPoint y: 493, distance: 347.9
click at [417, 493] on div "I will begin by asking: “Which quadrant is 200° in?” and “Is sin(200°) positive…" at bounding box center [261, 345] width 402 height 333
copy div "adrant is 200° in?” and “Is sin(200°) positive or negative?” The main activity …"
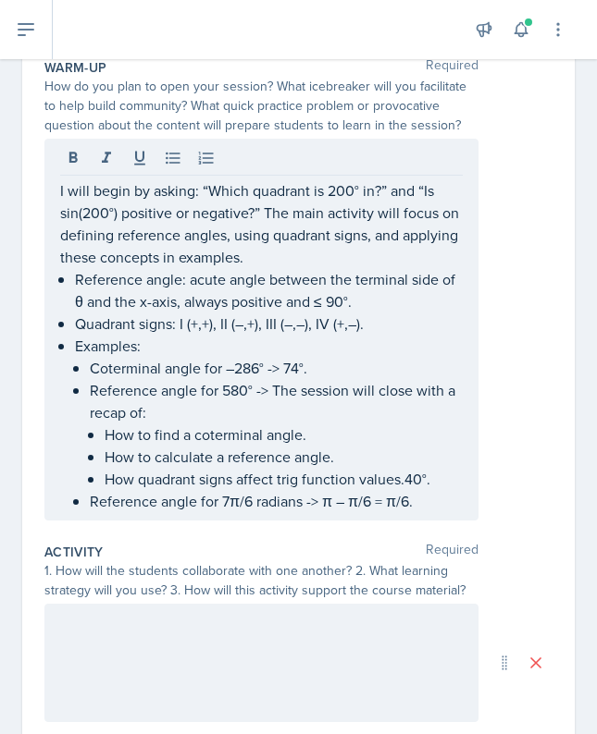
click at [222, 704] on div at bounding box center [261, 663] width 434 height 118
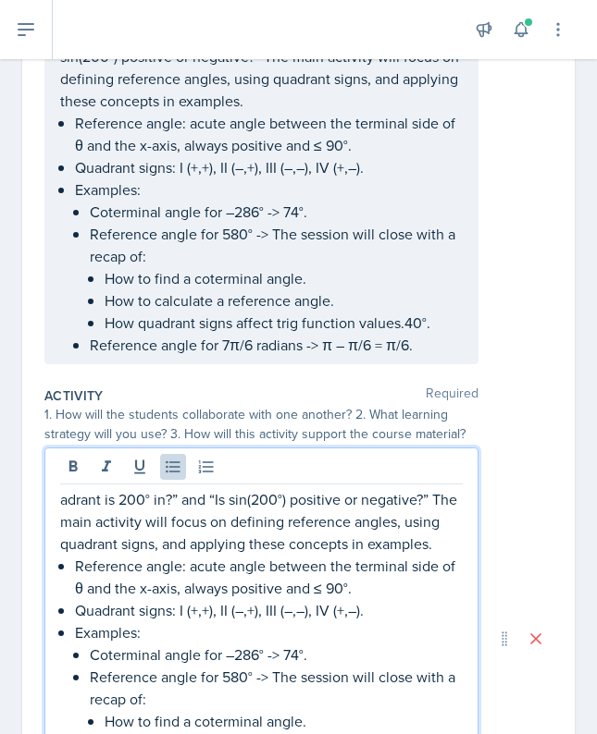
scroll to position [308, 0]
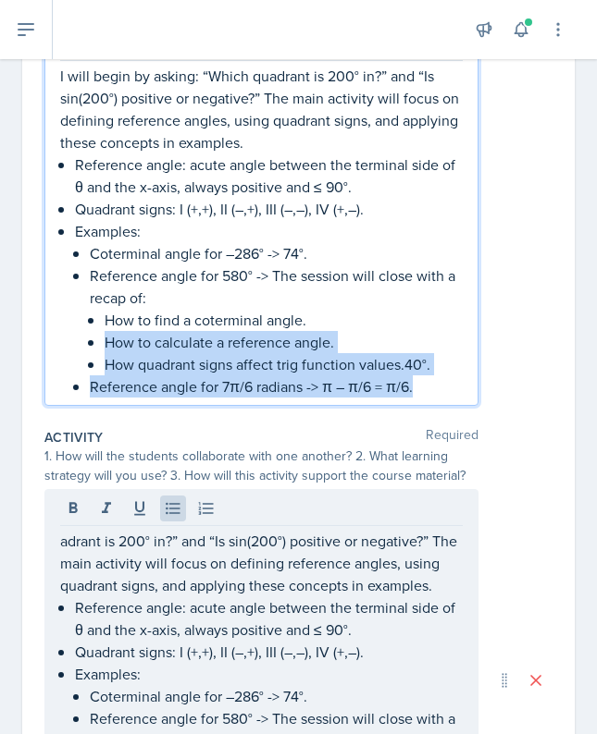
drag, startPoint x: 404, startPoint y: 313, endPoint x: 401, endPoint y: 549, distance: 236.8
click at [401, 560] on div "Warm-Up Required How do you plan to open your session? What icebreaker will you…" at bounding box center [298, 599] width 508 height 1340
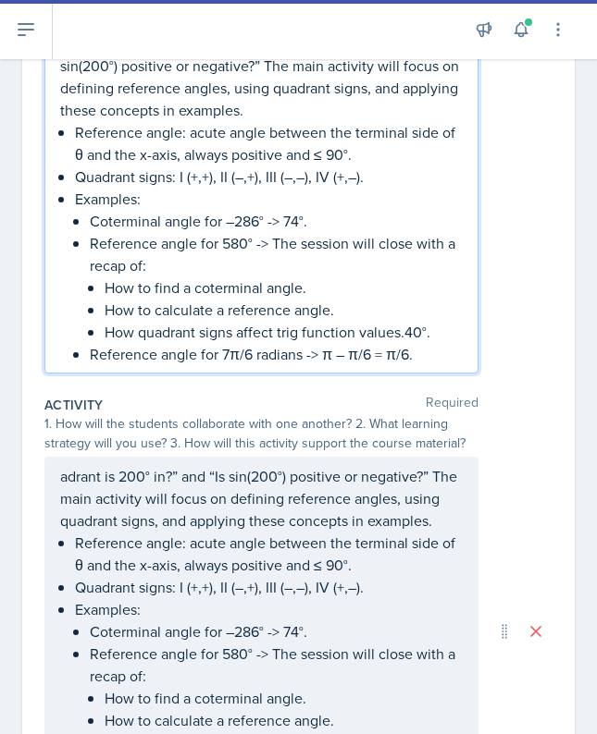
click at [487, 509] on div "adrant is 200° in?” and “Is sin(200°) positive or negative?” The main activity …" at bounding box center [298, 632] width 508 height 350
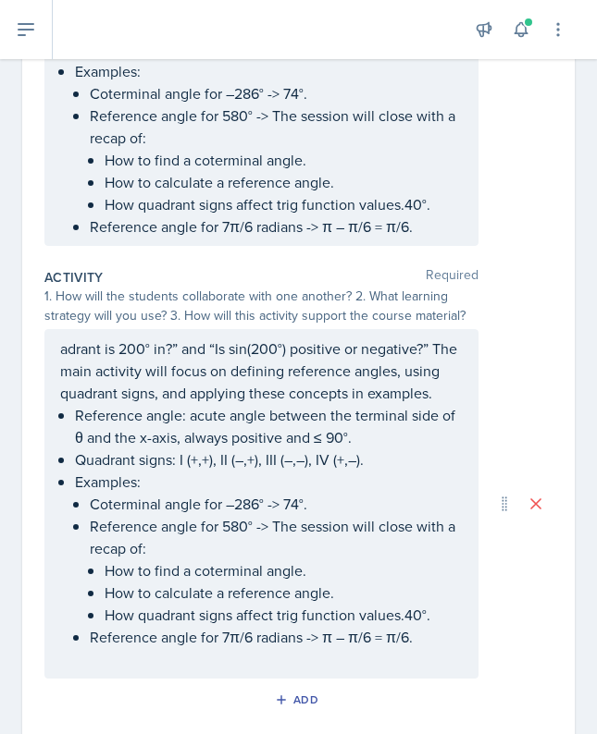
scroll to position [439, 0]
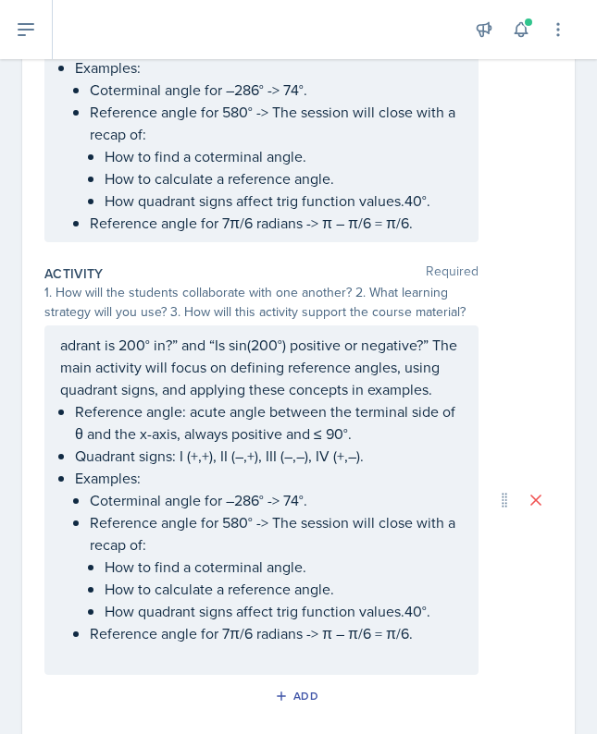
click at [62, 646] on div "adrant is 200° in?” and “Is sin(200°) positive or negative?” The main activity …" at bounding box center [261, 500] width 402 height 333
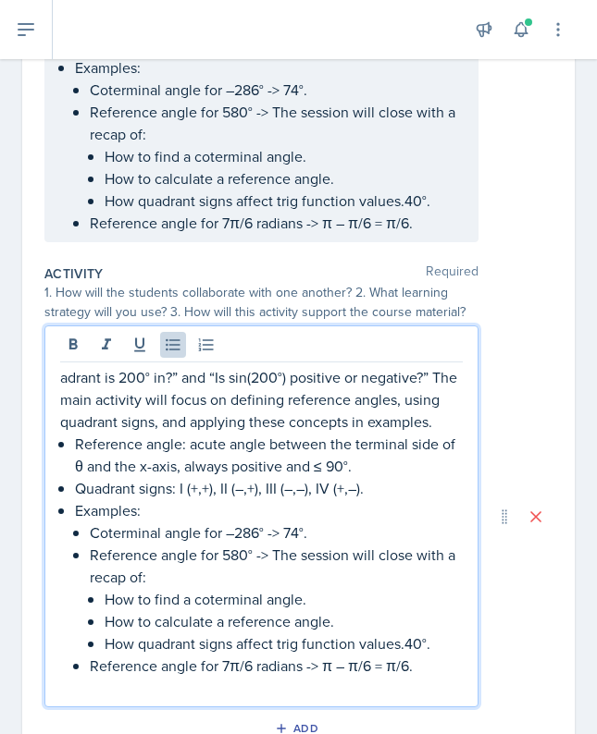
click at [68, 671] on div "adrant is 200° in?” and “Is sin(200°) positive or negative?” The main activity …" at bounding box center [261, 532] width 402 height 333
click at [224, 579] on p "Reference angle for 580° -> The session will close with a recap of:" at bounding box center [276, 566] width 373 height 44
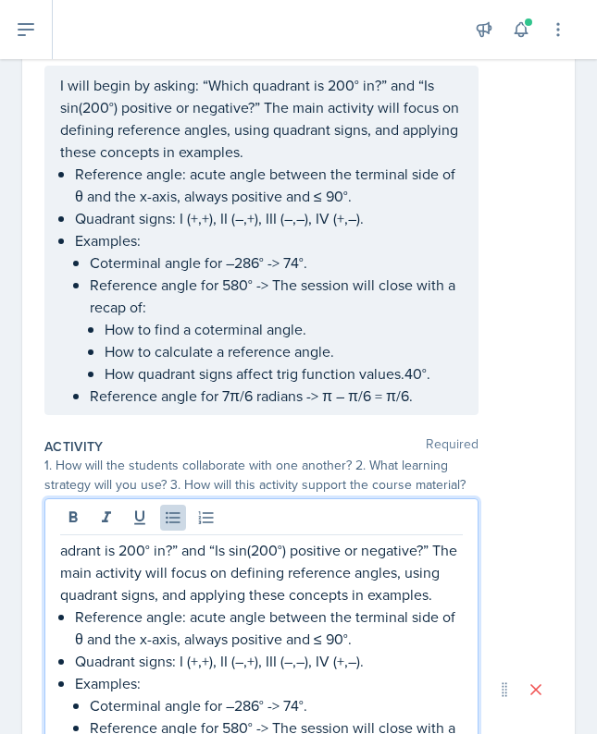
scroll to position [231, 0]
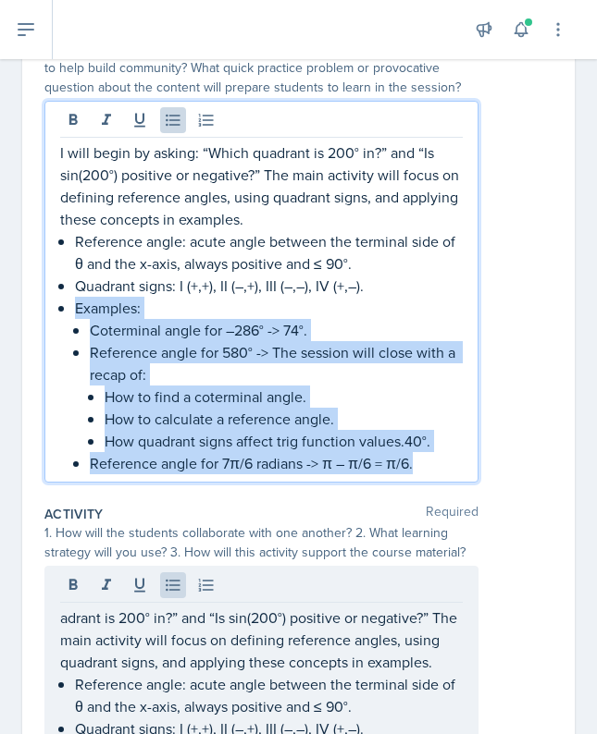
drag, startPoint x: 71, startPoint y: 303, endPoint x: 428, endPoint y: 446, distance: 384.4
click at [433, 457] on div "I will begin by asking: “Which quadrant is 200° in?” and “Is sin(200°) positive…" at bounding box center [261, 308] width 402 height 333
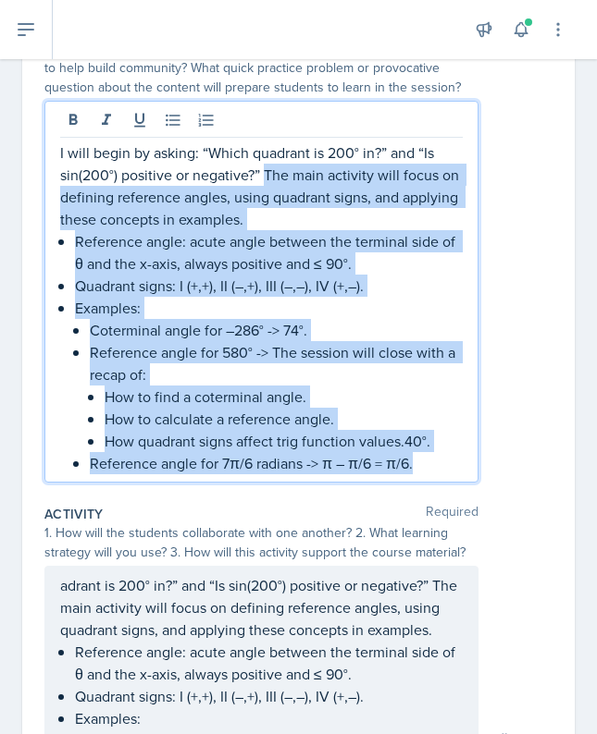
drag, startPoint x: 268, startPoint y: 176, endPoint x: 509, endPoint y: 663, distance: 543.5
click at [511, 662] on div "Warm-Up Required How do you plan to open your session? What icebreaker will you…" at bounding box center [298, 660] width 508 height 1308
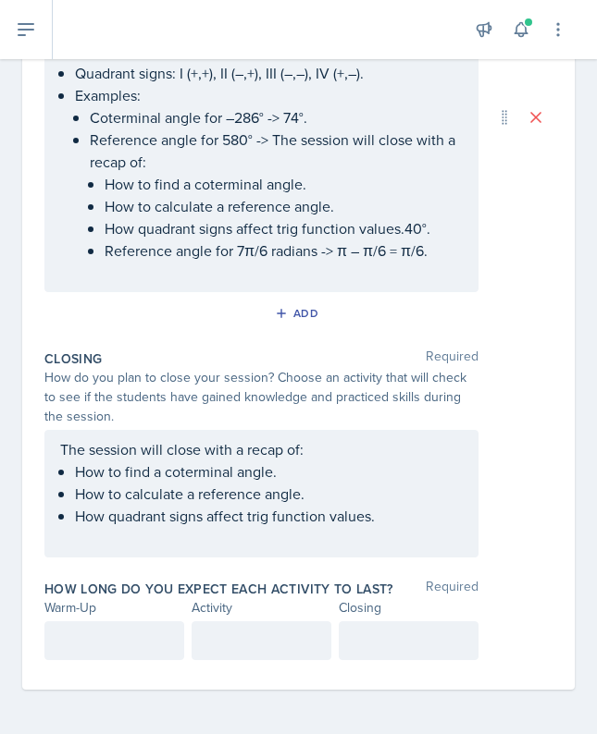
scroll to position [591, 0]
click at [162, 623] on div at bounding box center [114, 641] width 140 height 39
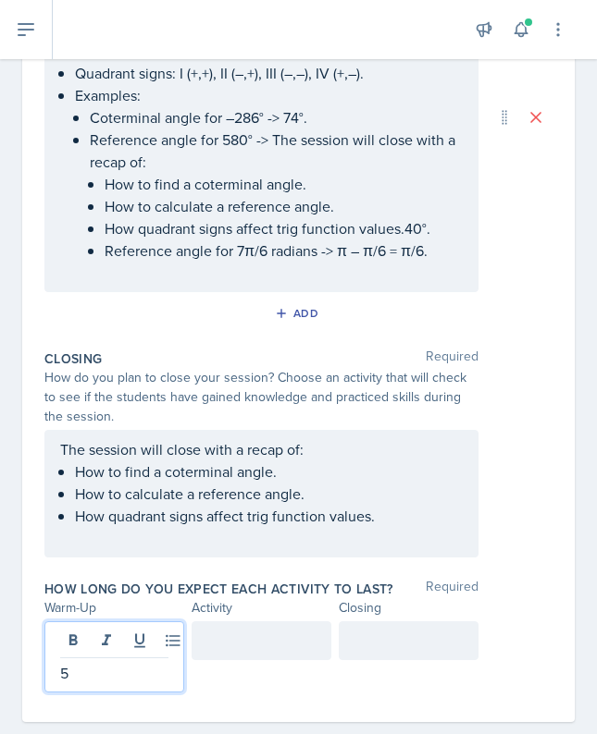
click at [410, 638] on div at bounding box center [408, 641] width 140 height 39
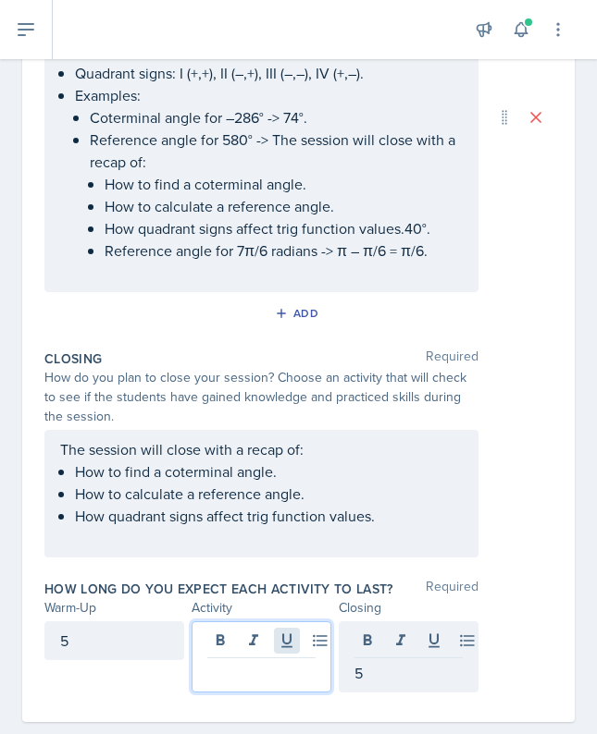
click at [295, 649] on div at bounding box center [261, 657] width 140 height 71
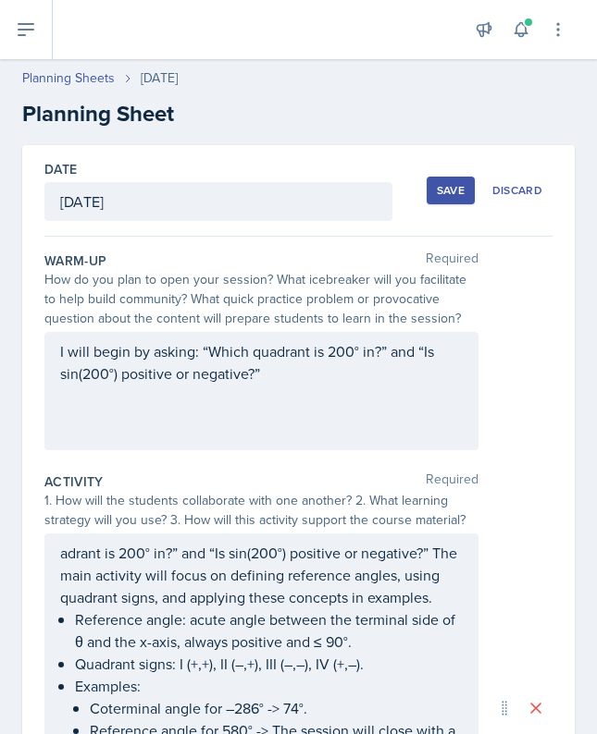
scroll to position [0, 0]
click at [431, 187] on button "Save" at bounding box center [450, 191] width 48 height 28
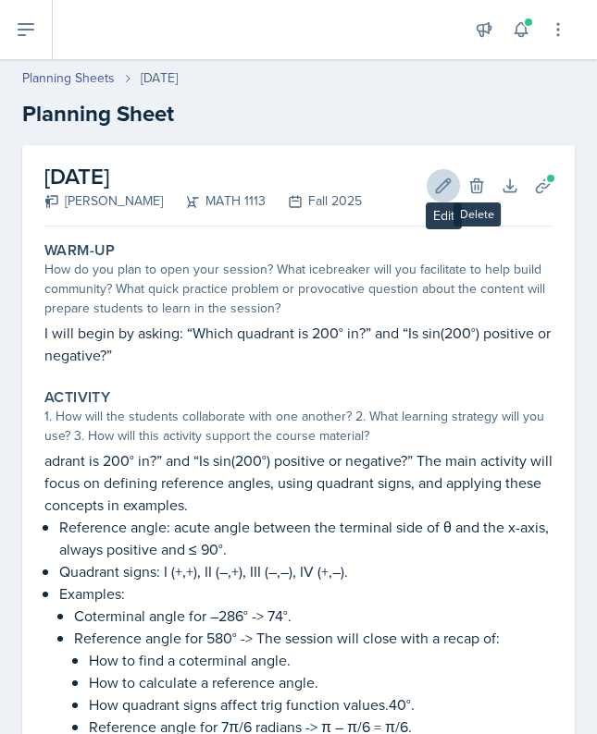
click at [438, 178] on icon at bounding box center [443, 186] width 18 height 18
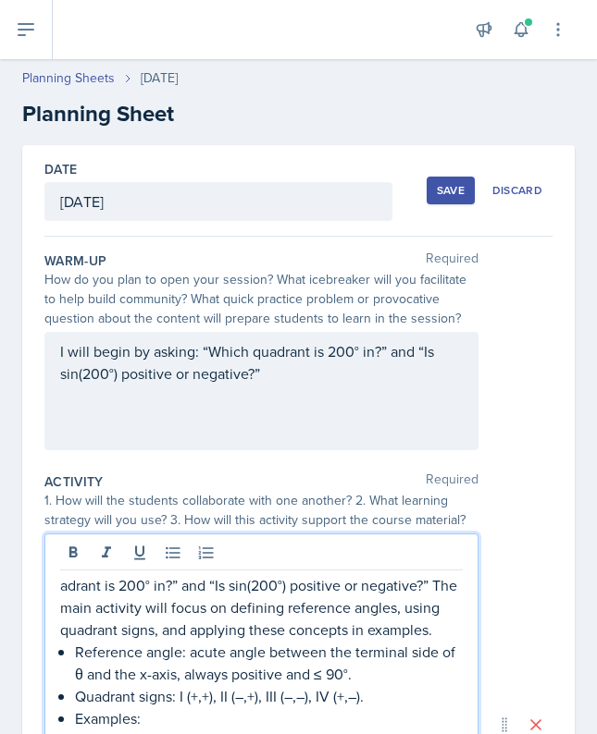
drag, startPoint x: 436, startPoint y: 553, endPoint x: -154, endPoint y: 531, distance: 590.5
click at [0, 531] on html "SI Documents Si leader Dashboard Calendar Profile Documents Planning Sheets Obs…" at bounding box center [298, 367] width 597 height 734
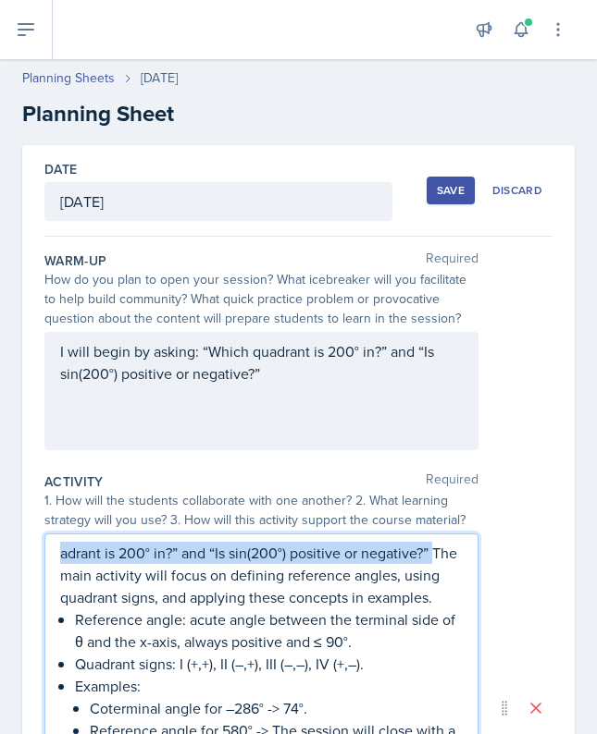
drag, startPoint x: 438, startPoint y: 560, endPoint x: -223, endPoint y: 543, distance: 661.5
click at [0, 543] on html "SI Documents Si leader Dashboard Calendar Profile Documents Planning Sheets Obs…" at bounding box center [298, 367] width 597 height 734
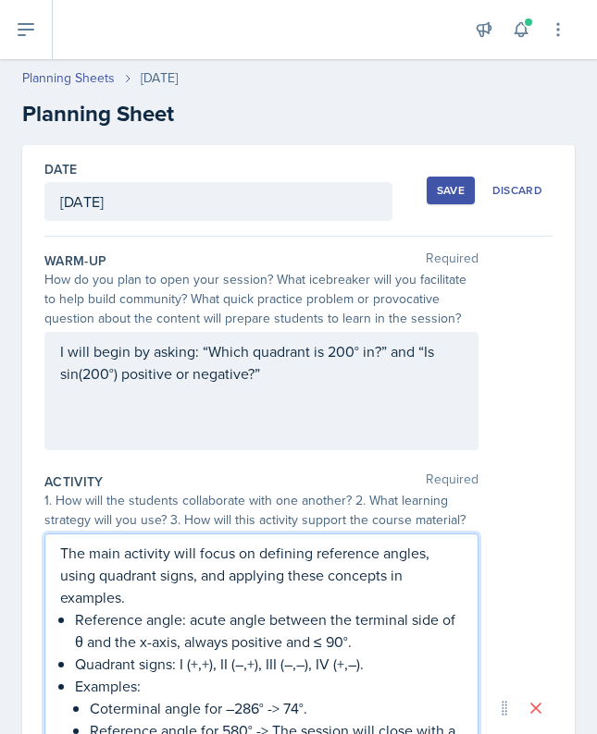
click at [460, 188] on div "Save" at bounding box center [451, 190] width 28 height 15
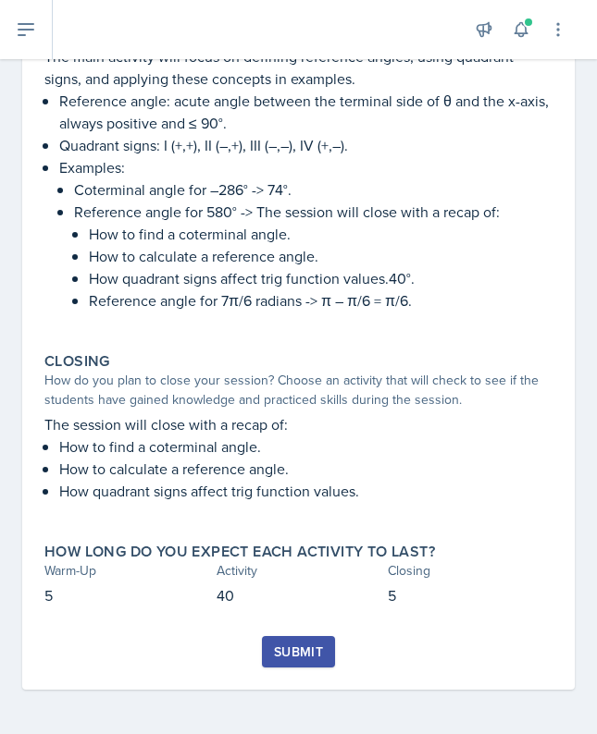
scroll to position [404, 0]
click at [289, 657] on div "Submit" at bounding box center [298, 652] width 49 height 15
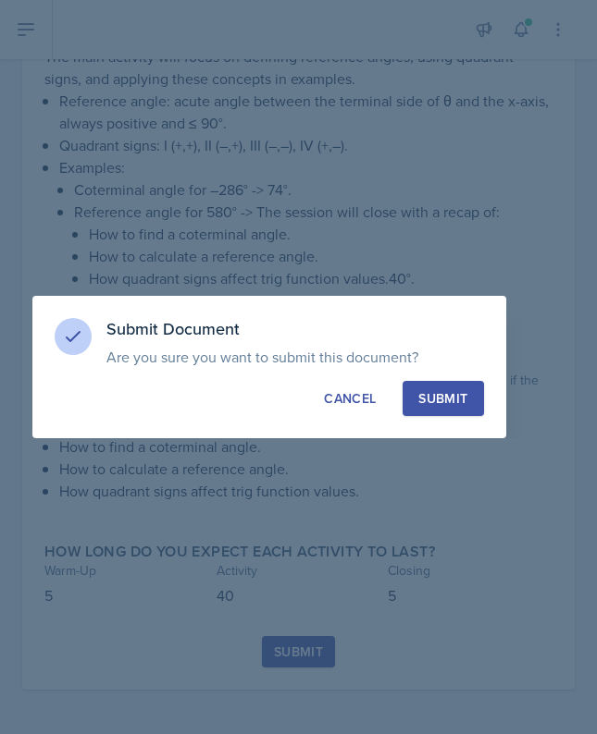
click at [471, 387] on button "Submit" at bounding box center [442, 398] width 80 height 35
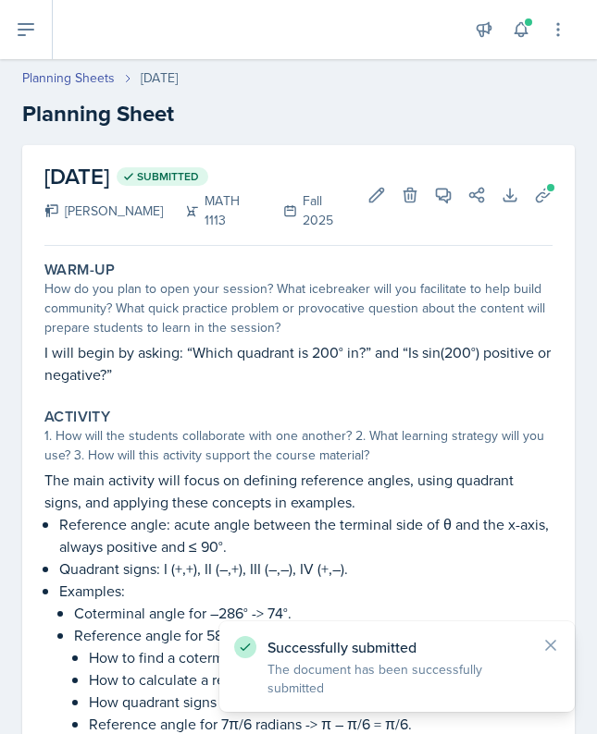
scroll to position [0, 0]
